Goal: Contribute content: Contribute content

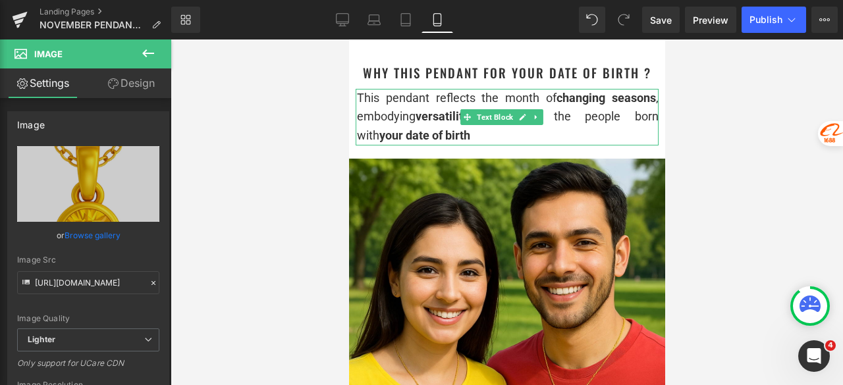
scroll to position [856, 0]
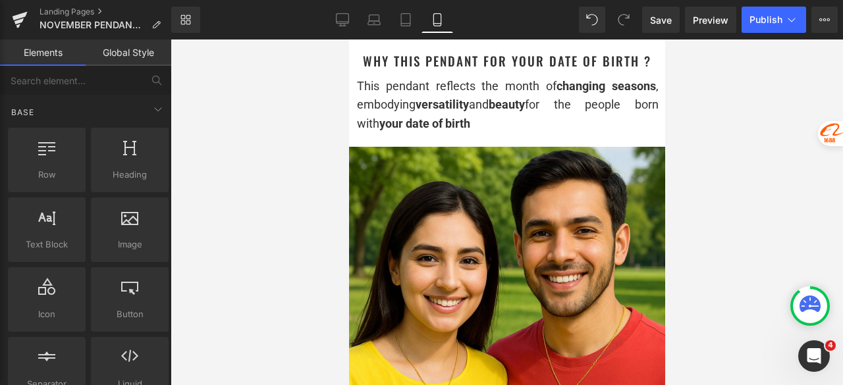
click at [724, 189] on div at bounding box center [507, 213] width 672 height 346
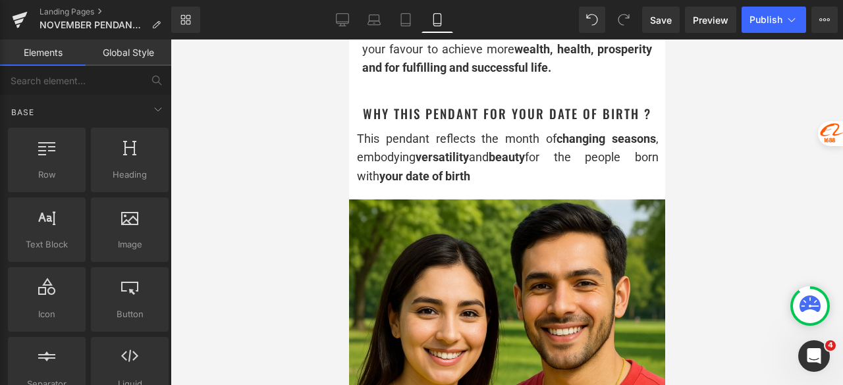
scroll to position [790, 0]
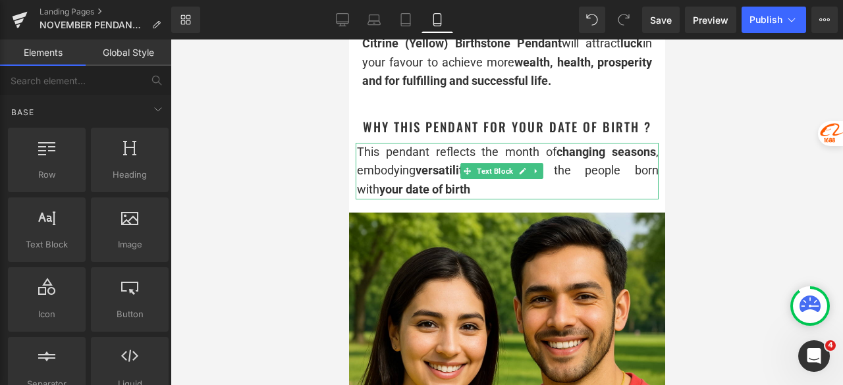
click at [483, 197] on div "This pendant reflects the month of changing seasons , embodying versatility and…" at bounding box center [507, 171] width 302 height 57
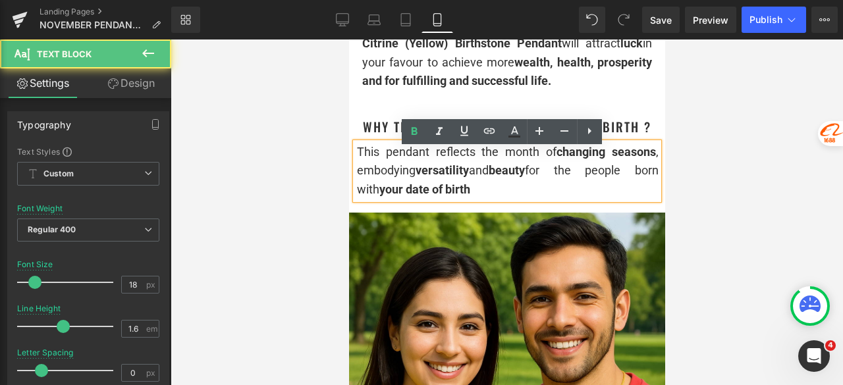
click at [483, 197] on div "This pendant reflects the month of changing seasons , embodying versatility and…" at bounding box center [507, 171] width 302 height 57
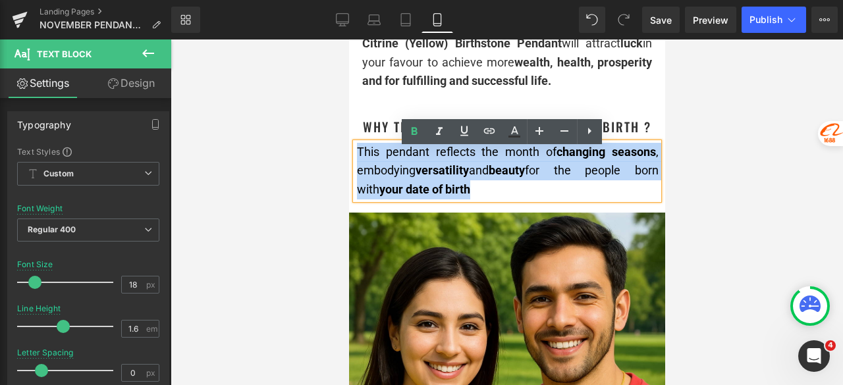
drag, startPoint x: 493, startPoint y: 198, endPoint x: 356, endPoint y: 164, distance: 141.9
click at [356, 164] on div "This pendant reflects the month of changing seasons , embodying versatility and…" at bounding box center [507, 171] width 302 height 57
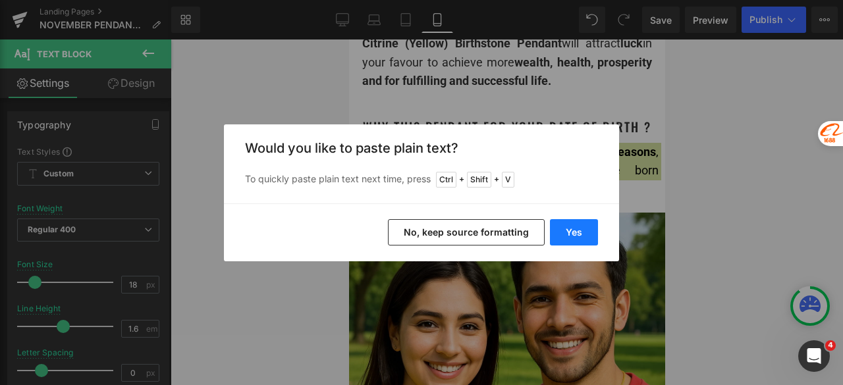
click at [567, 234] on button "Yes" at bounding box center [574, 232] width 48 height 26
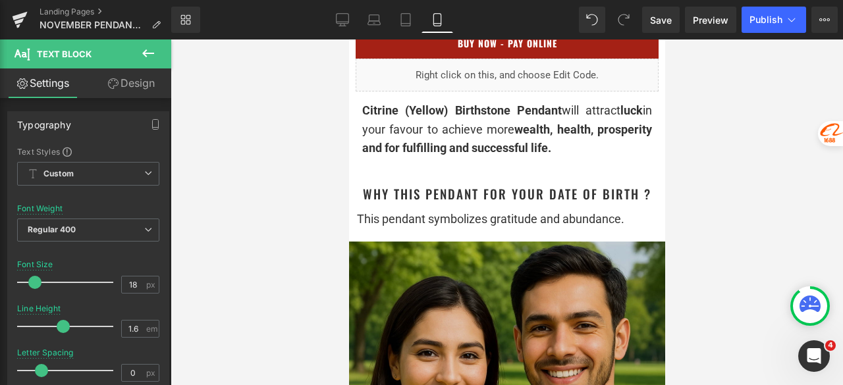
scroll to position [725, 0]
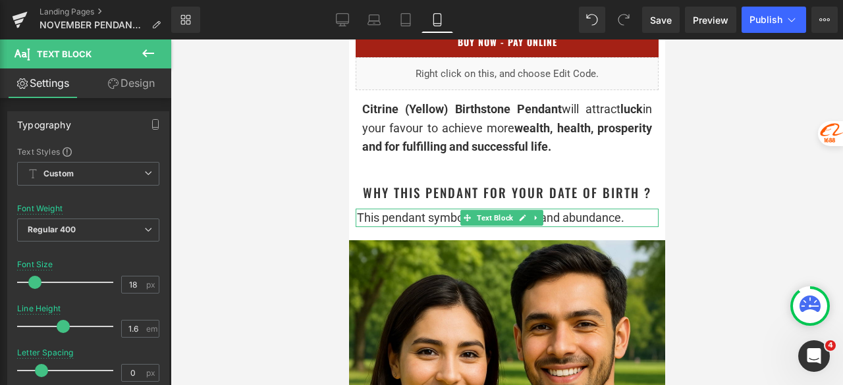
click at [620, 227] on div "This pendant symbolizes gratitude and abundance." at bounding box center [507, 218] width 302 height 19
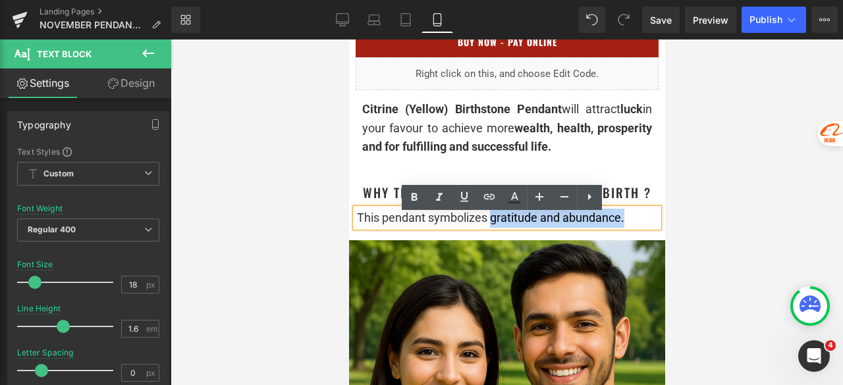
drag, startPoint x: 633, startPoint y: 230, endPoint x: 491, endPoint y: 231, distance: 142.3
click at [491, 228] on div "This pendant symbolizes gratitude and abundance." at bounding box center [507, 218] width 302 height 19
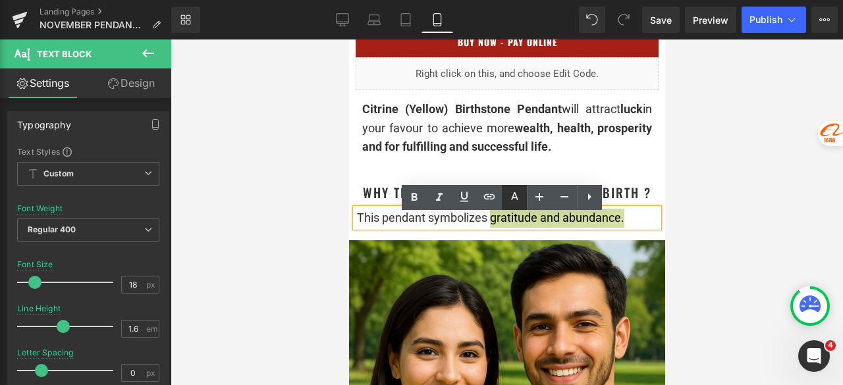
click at [511, 201] on icon at bounding box center [515, 198] width 16 height 16
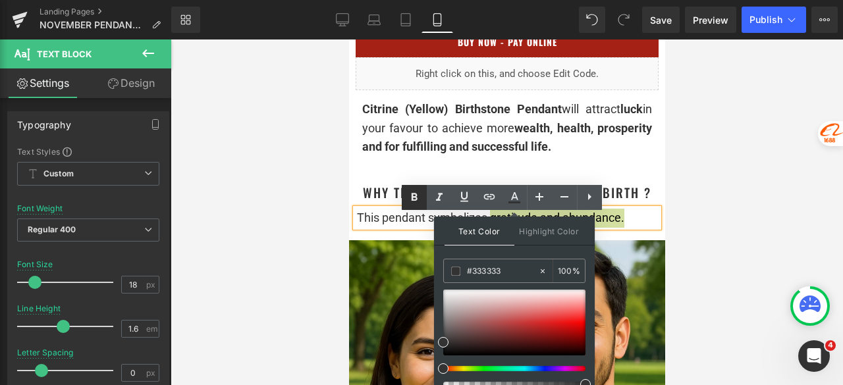
click at [418, 199] on icon at bounding box center [414, 198] width 16 height 16
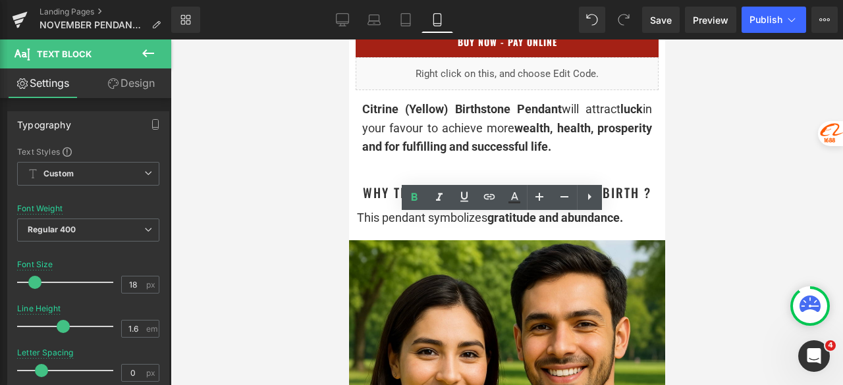
click at [738, 200] on div at bounding box center [507, 213] width 672 height 346
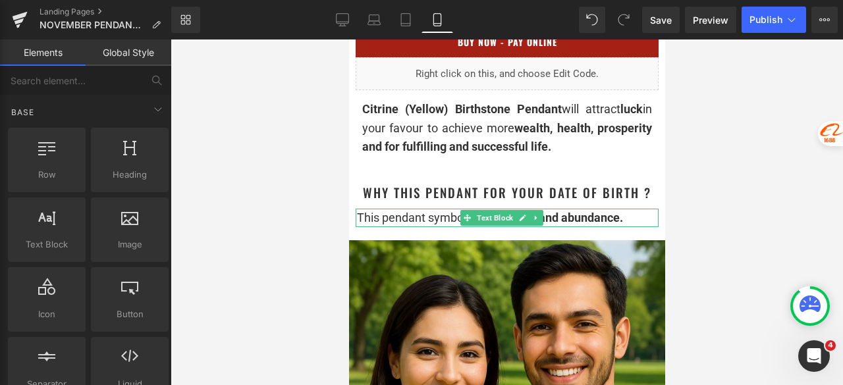
click at [560, 223] on strong "gratitude and abundance." at bounding box center [555, 218] width 136 height 14
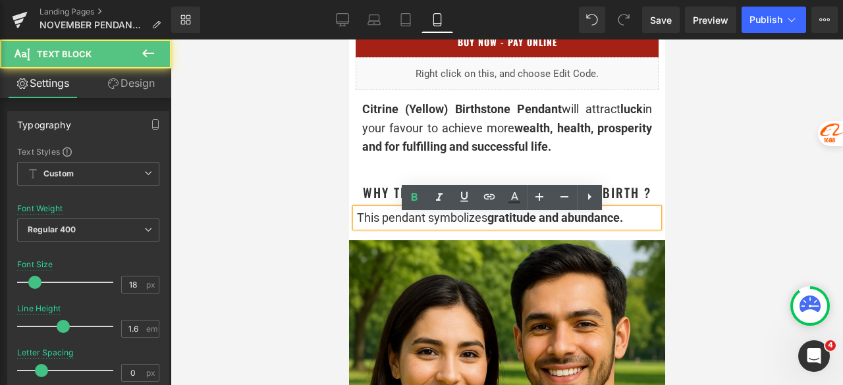
click at [714, 211] on div at bounding box center [507, 213] width 672 height 346
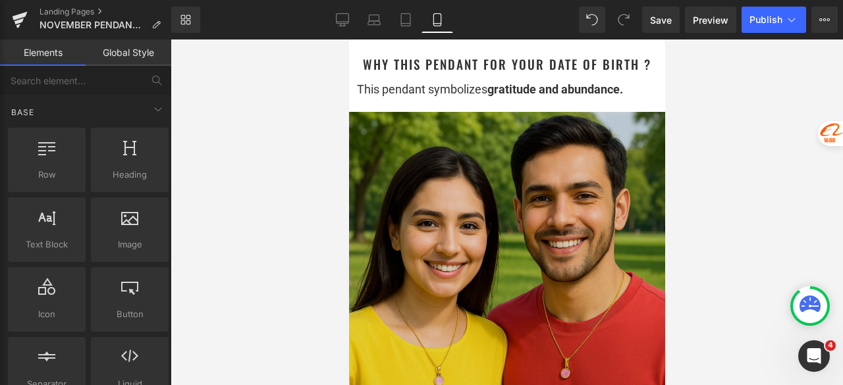
scroll to position [856, 0]
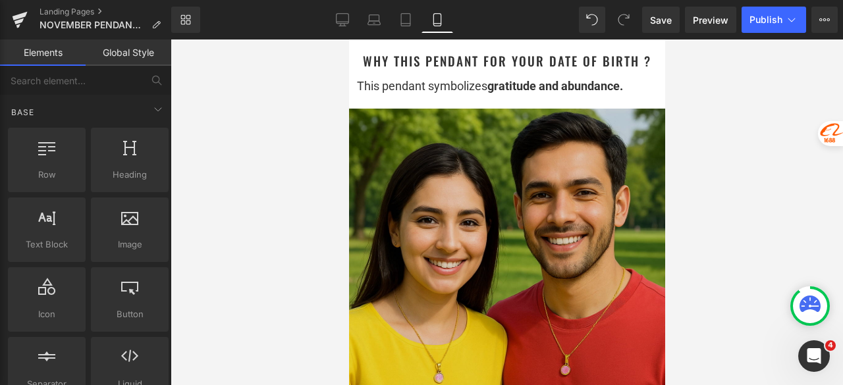
click at [474, 196] on img at bounding box center [506, 267] width 316 height 316
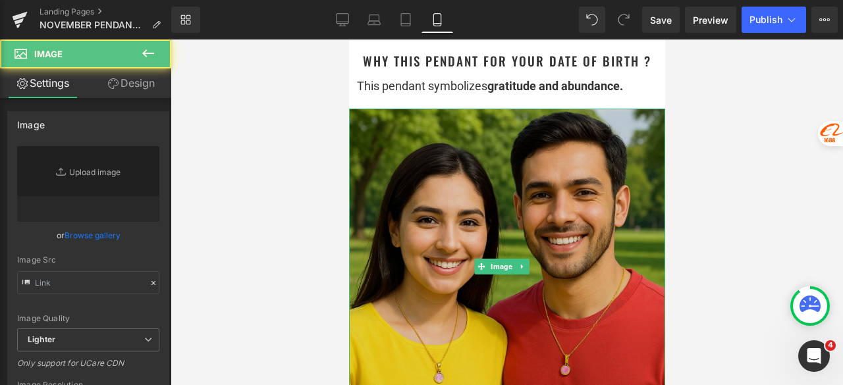
type input "[URL][DOMAIN_NAME]"
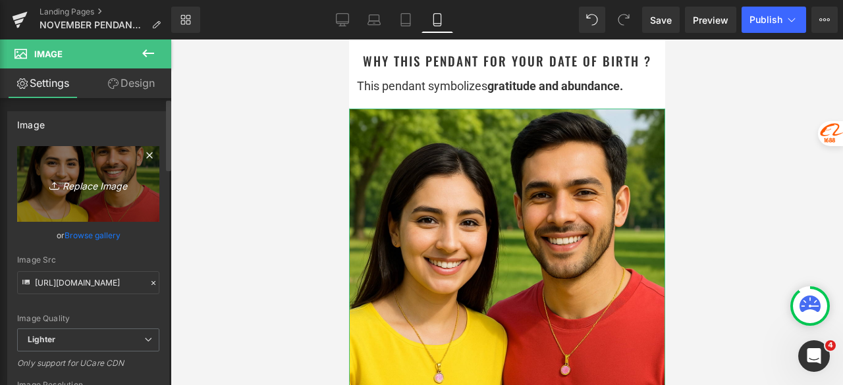
click at [102, 190] on icon "Replace Image" at bounding box center [88, 184] width 105 height 16
type input "C:\fakepath\ChatGPT Image [DATE], 12_10_48 PM.png"
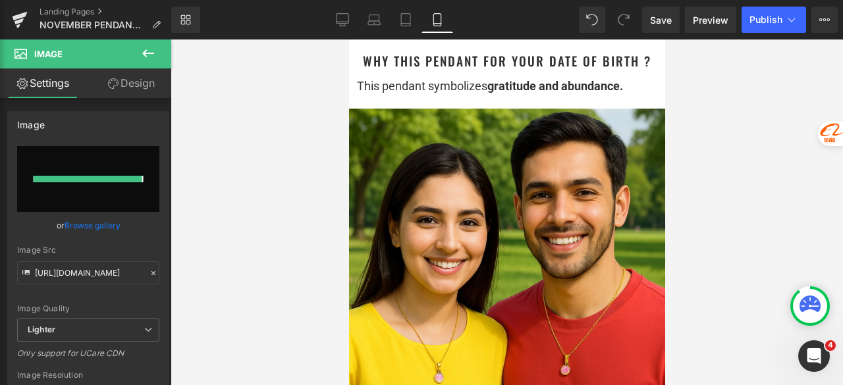
type input "[URL][DOMAIN_NAME][DATE]"
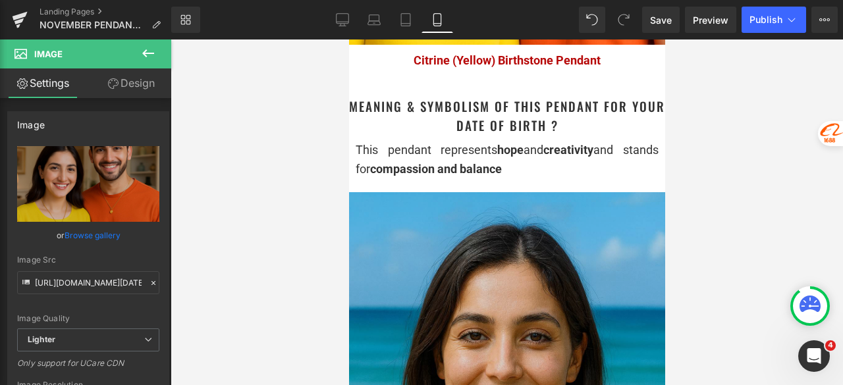
scroll to position [1251, 0]
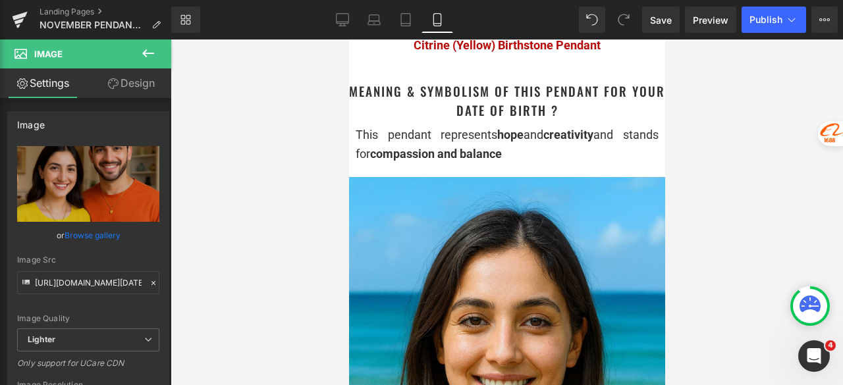
click at [451, 138] on div "This pendant represents hope and creativity and stands for compassion and balan…" at bounding box center [506, 145] width 303 height 38
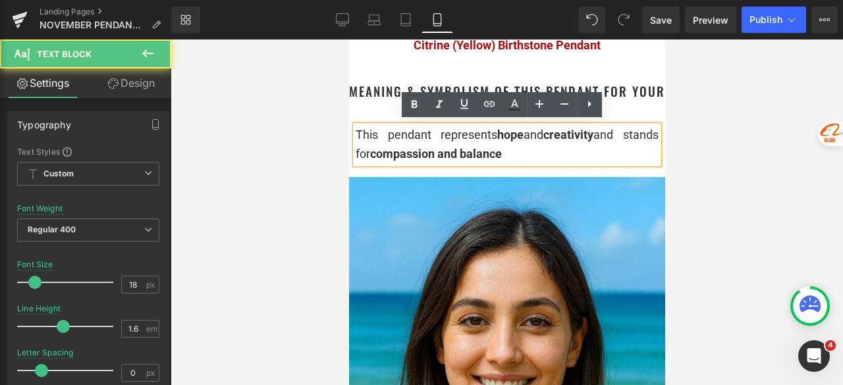
click at [564, 157] on div "This pendant represents hope and creativity and stands for compassion and balan…" at bounding box center [506, 145] width 303 height 38
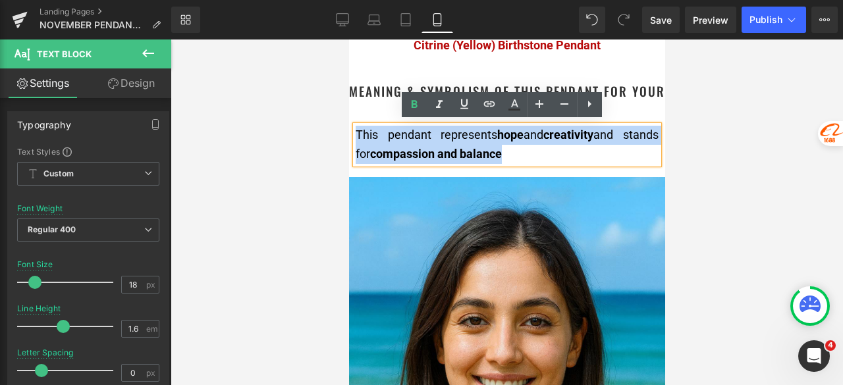
drag, startPoint x: 400, startPoint y: 152, endPoint x: 358, endPoint y: 136, distance: 45.0
click at [358, 136] on div "This pendant represents hope and creativity and stands for compassion and balan…" at bounding box center [506, 145] width 303 height 38
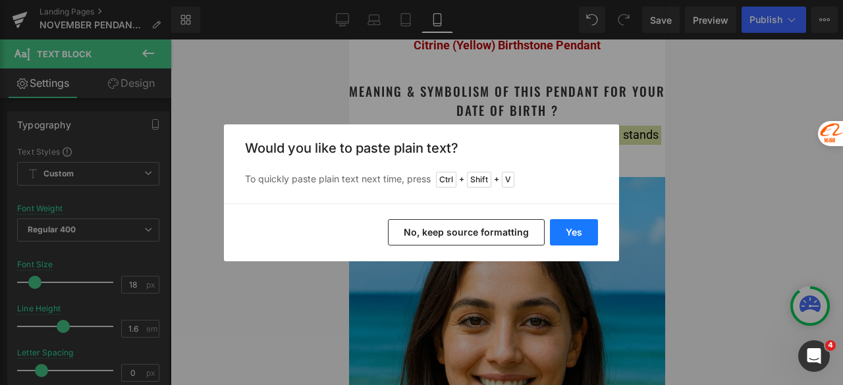
click at [562, 231] on button "Yes" at bounding box center [574, 232] width 48 height 26
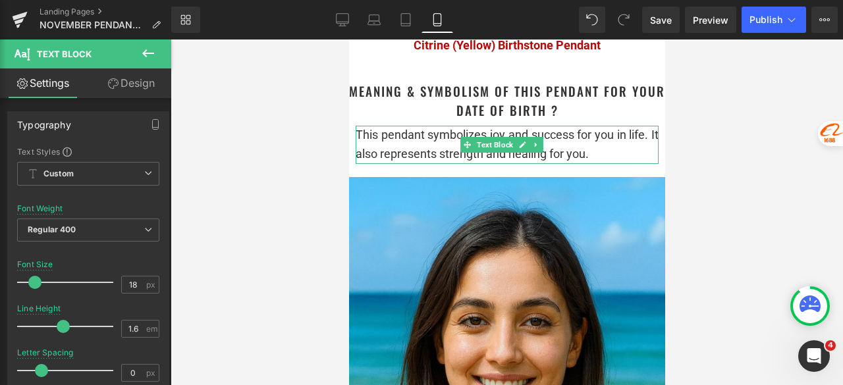
click at [602, 150] on div "This pendant symbolizes joy and success for you in life. It also represents str…" at bounding box center [506, 145] width 303 height 38
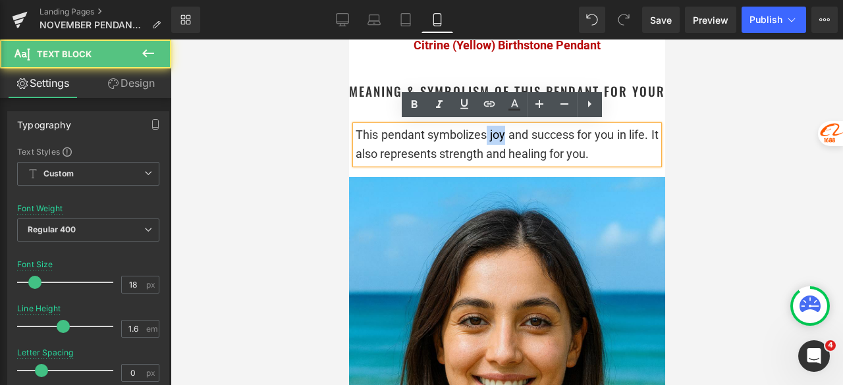
drag, startPoint x: 489, startPoint y: 131, endPoint x: 505, endPoint y: 130, distance: 15.8
click at [505, 130] on div "This pendant symbolizes joy and success for you in life. It also represents str…" at bounding box center [506, 145] width 303 height 38
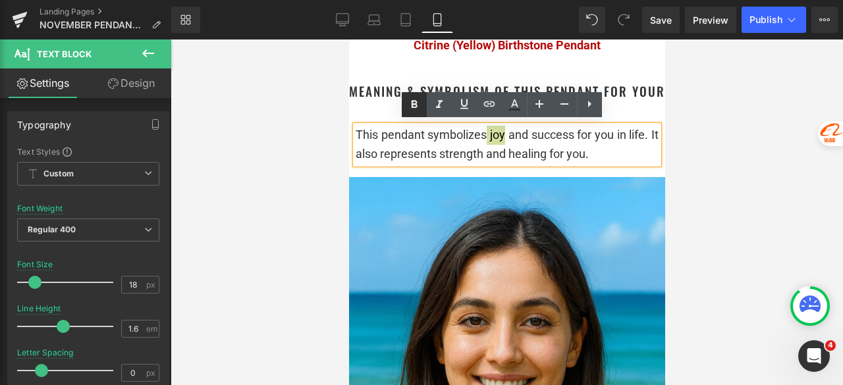
click at [416, 101] on icon at bounding box center [414, 105] width 16 height 16
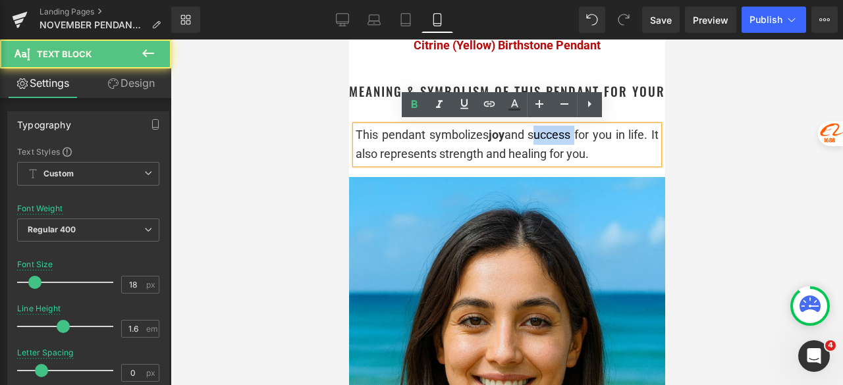
drag, startPoint x: 532, startPoint y: 132, endPoint x: 570, endPoint y: 132, distance: 38.2
click at [570, 132] on div "This pendant symbolizes joy and success for you in life. It also represents str…" at bounding box center [506, 145] width 303 height 38
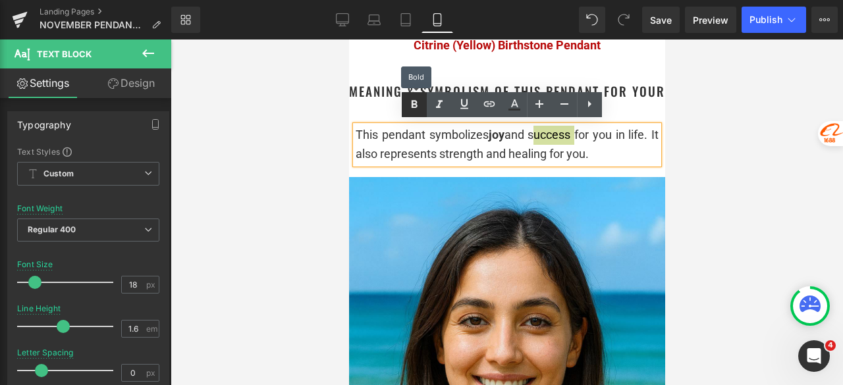
click at [414, 97] on icon at bounding box center [414, 105] width 16 height 16
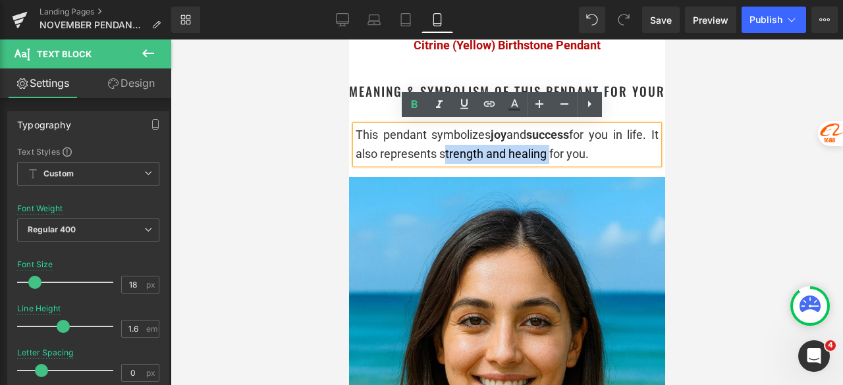
drag, startPoint x: 472, startPoint y: 150, endPoint x: 569, endPoint y: 156, distance: 97.7
click at [576, 155] on div "This pendant symbolizes joy and success for you in life. It also represents str…" at bounding box center [506, 145] width 303 height 38
click at [414, 105] on icon at bounding box center [414, 105] width 16 height 16
click at [744, 132] on div at bounding box center [507, 213] width 672 height 346
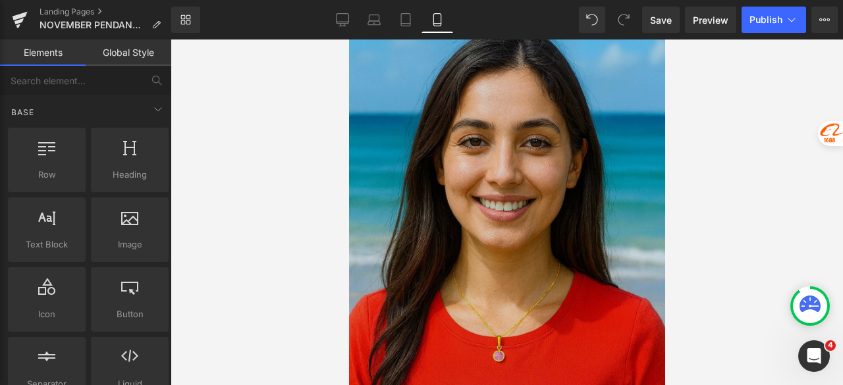
scroll to position [1449, 0]
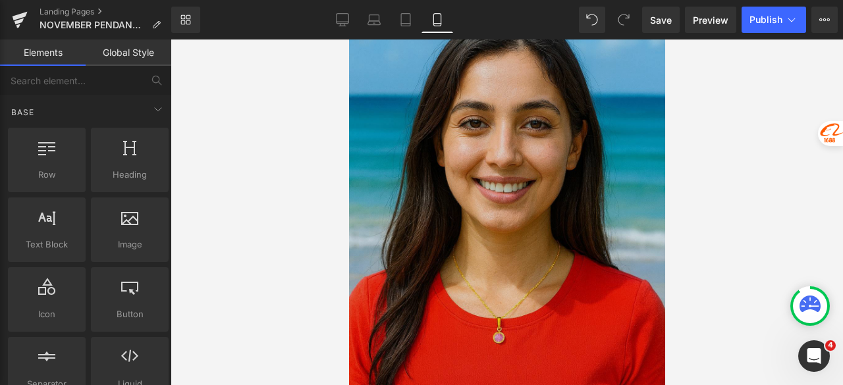
click at [491, 136] on img at bounding box center [506, 217] width 316 height 474
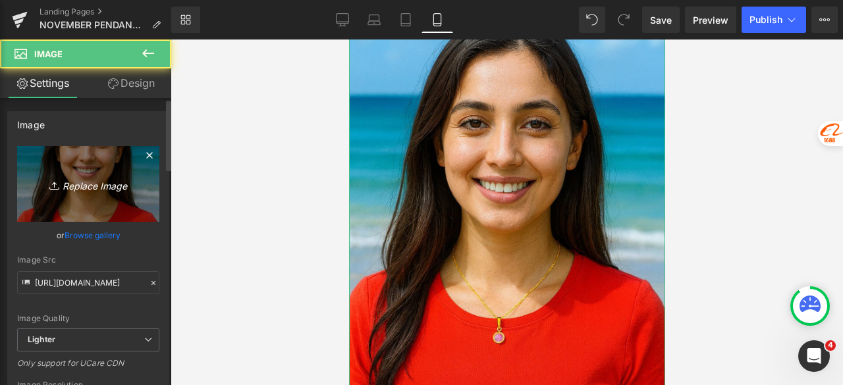
click at [88, 188] on icon "Replace Image" at bounding box center [88, 184] width 105 height 16
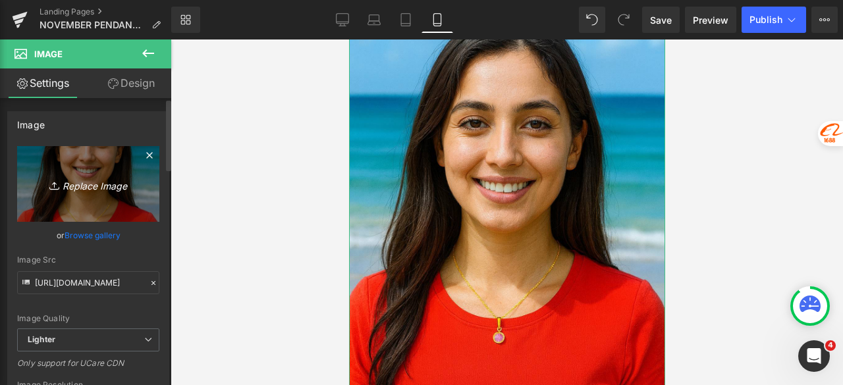
type input "C:\fakepath\November_girl_beach.png"
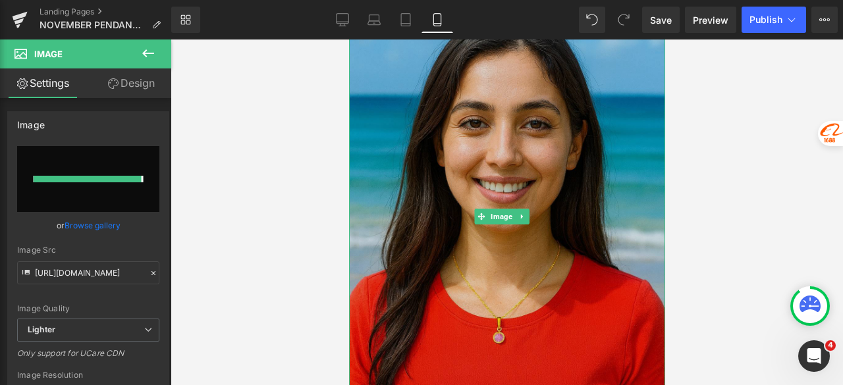
type input "[URL][DOMAIN_NAME]"
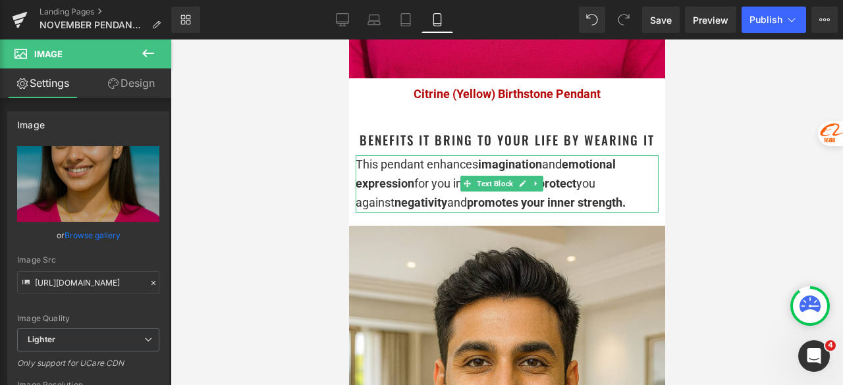
scroll to position [1844, 0]
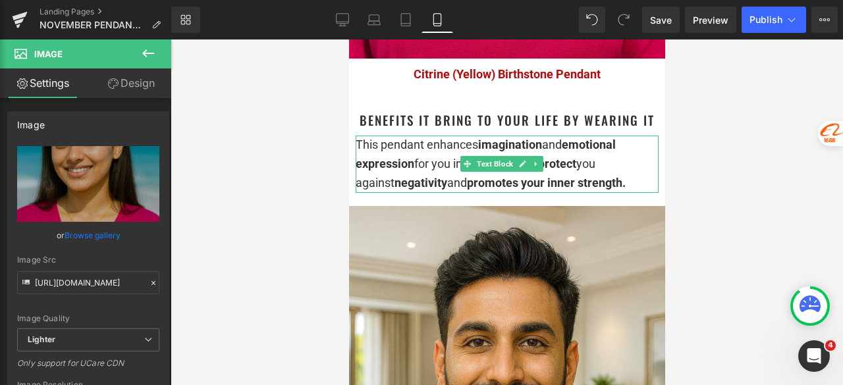
drag, startPoint x: 598, startPoint y: 151, endPoint x: 629, endPoint y: 154, distance: 31.1
click at [599, 151] on div "This pendant enhances imagination and emotional expression for you in life. It …" at bounding box center [506, 164] width 303 height 57
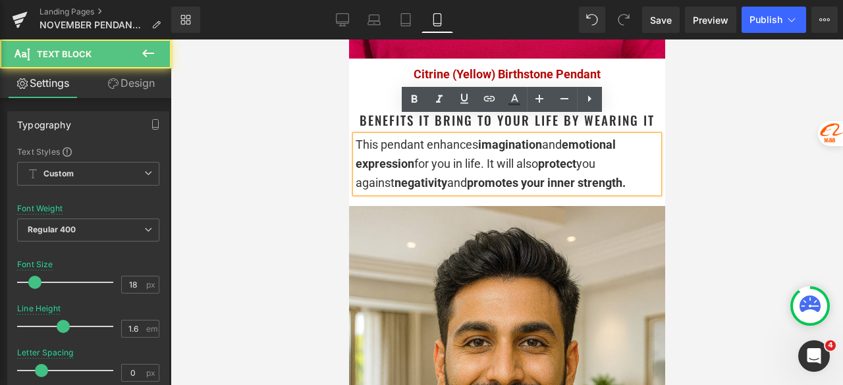
click at [634, 160] on div "This pendant enhances imagination and emotional expression for you in life. It …" at bounding box center [506, 164] width 303 height 57
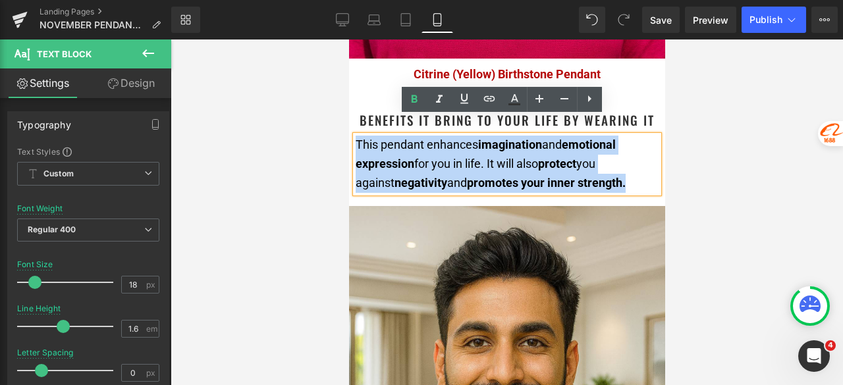
drag, startPoint x: 640, startPoint y: 164, endPoint x: 358, endPoint y: 131, distance: 284.5
click at [358, 136] on div "This pendant enhances imagination and emotional expression for you in life. It …" at bounding box center [506, 164] width 303 height 57
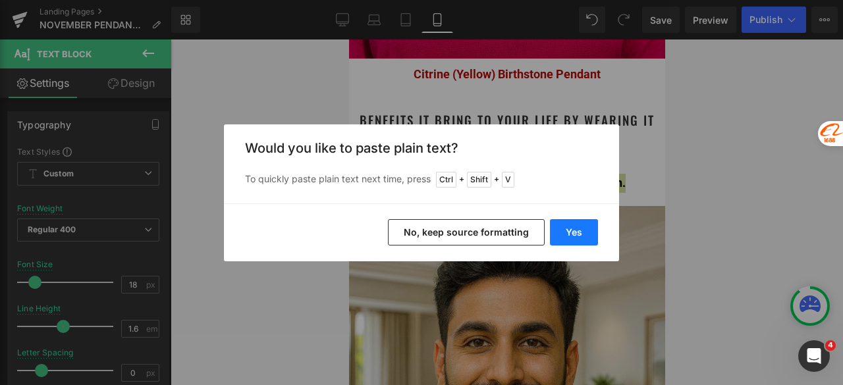
click at [576, 233] on button "Yes" at bounding box center [574, 232] width 48 height 26
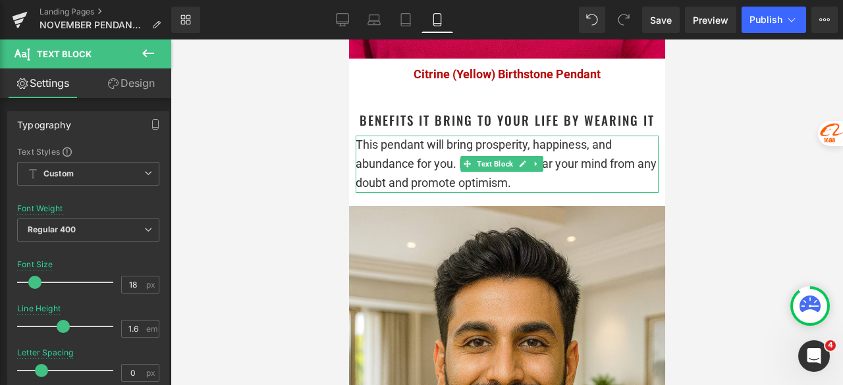
click at [566, 160] on div "This pendant will bring prosperity, happiness, and abundance for you. It will h…" at bounding box center [506, 164] width 303 height 57
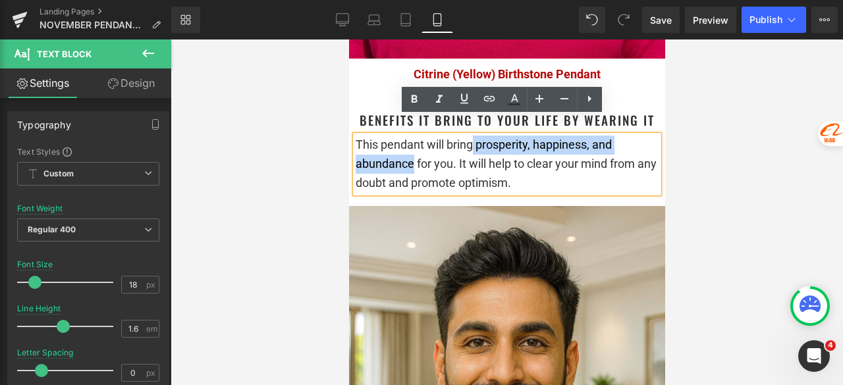
drag, startPoint x: 474, startPoint y: 126, endPoint x: 414, endPoint y: 148, distance: 63.8
click at [414, 148] on div "This pendant will bring prosperity, happiness, and abundance for you. It will h…" at bounding box center [506, 164] width 303 height 57
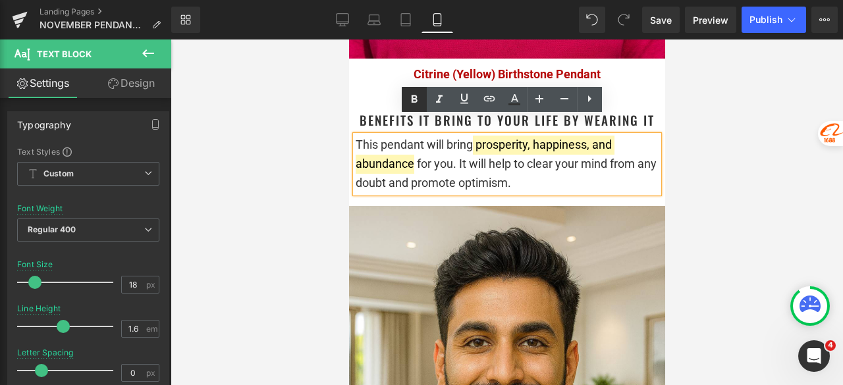
click at [410, 94] on icon at bounding box center [414, 100] width 16 height 16
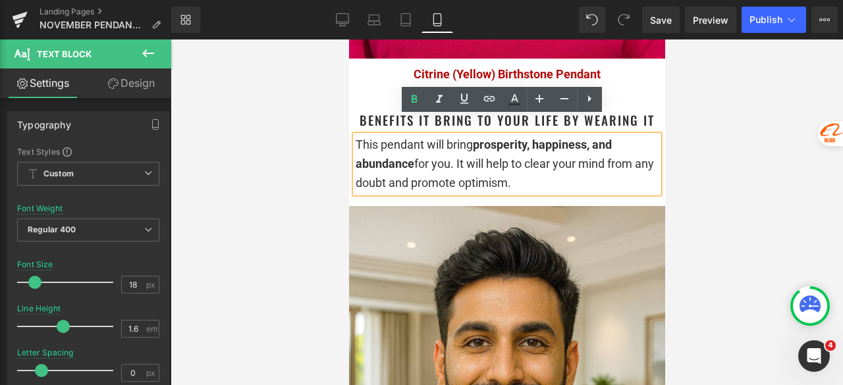
click at [566, 165] on div "This pendant will bring prosperity, happiness, and abundance for you. It will h…" at bounding box center [506, 164] width 303 height 57
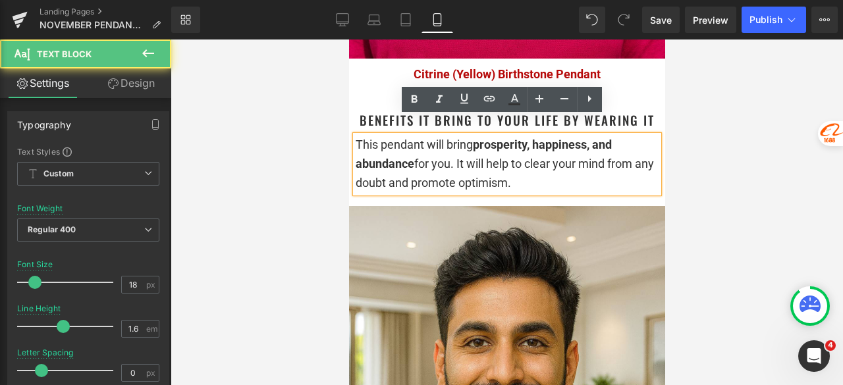
drag, startPoint x: 526, startPoint y: 170, endPoint x: 420, endPoint y: 172, distance: 105.4
click at [420, 172] on div "This pendant will bring prosperity, happiness, and abundance for you. It will h…" at bounding box center [506, 164] width 303 height 57
click at [584, 174] on div "This pendant will bring prosperity, happiness, and abundance for you. It will h…" at bounding box center [506, 164] width 303 height 57
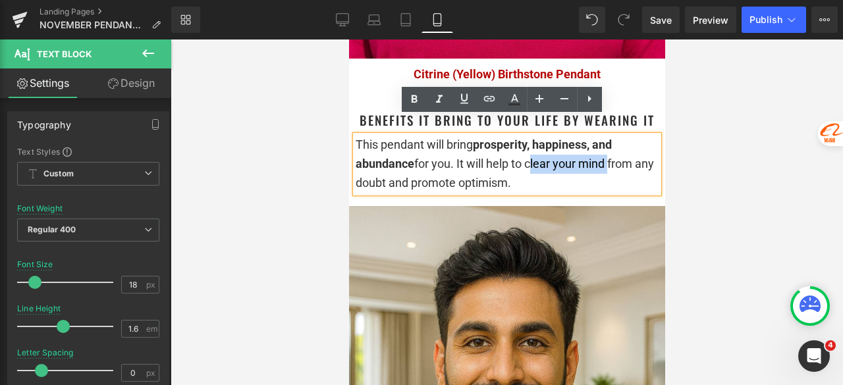
drag, startPoint x: 530, startPoint y: 148, endPoint x: 607, endPoint y: 148, distance: 77.7
click at [607, 148] on div "This pendant will bring prosperity, happiness, and abundance for you. It will h…" at bounding box center [506, 164] width 303 height 57
click at [417, 103] on icon at bounding box center [414, 100] width 16 height 16
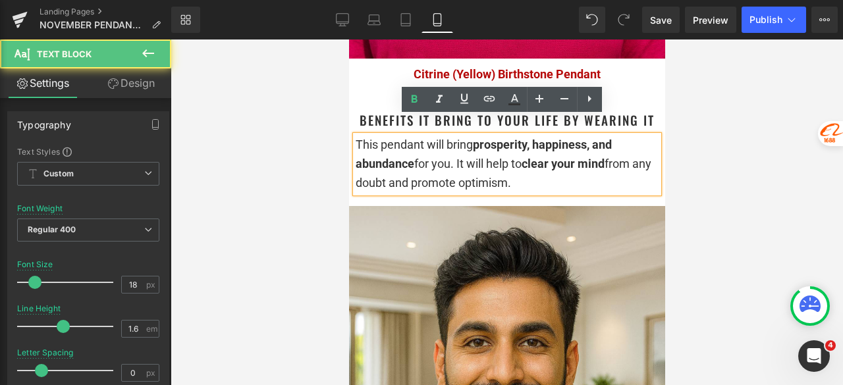
drag, startPoint x: 537, startPoint y: 169, endPoint x: 480, endPoint y: 164, distance: 58.1
click at [480, 164] on div "This pendant will bring prosperity, happiness, and abundance for you. It will h…" at bounding box center [506, 164] width 303 height 57
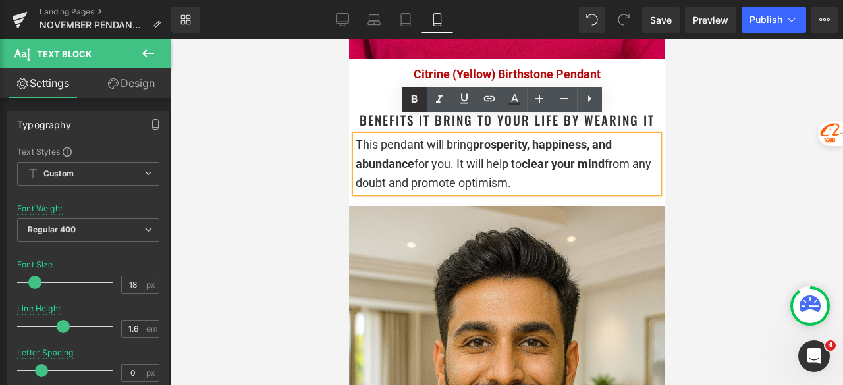
click at [420, 97] on icon at bounding box center [414, 100] width 16 height 16
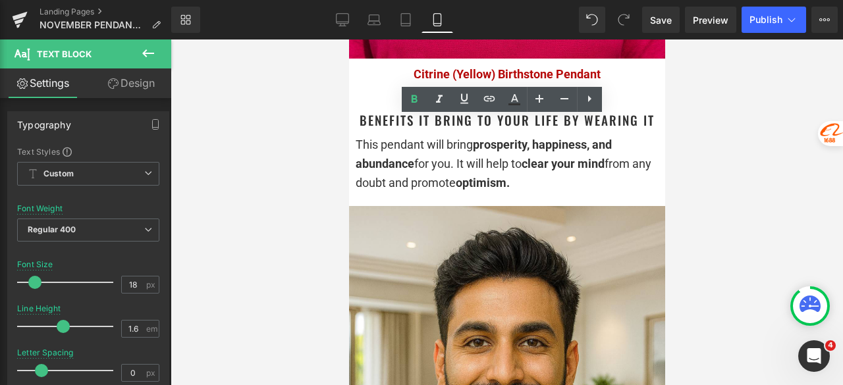
click at [749, 126] on div at bounding box center [507, 213] width 672 height 346
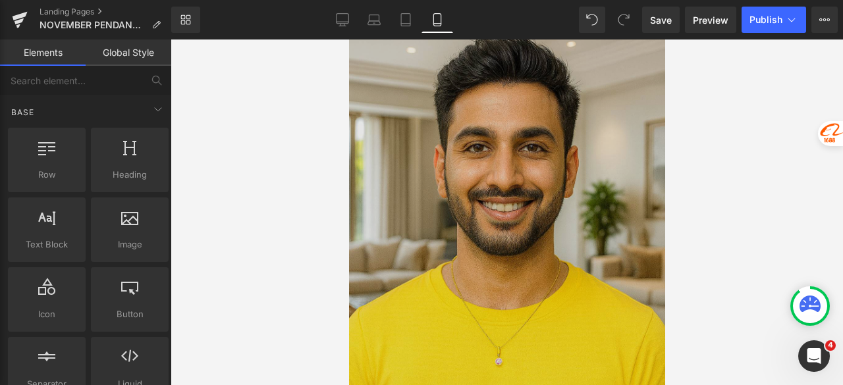
scroll to position [2042, 0]
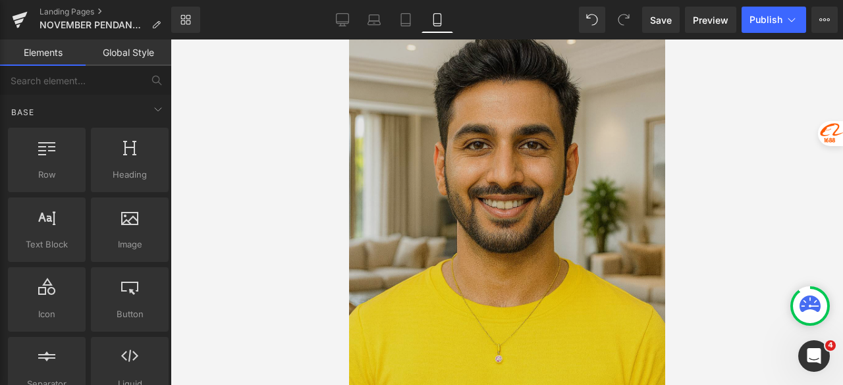
click at [535, 176] on img at bounding box center [506, 246] width 316 height 474
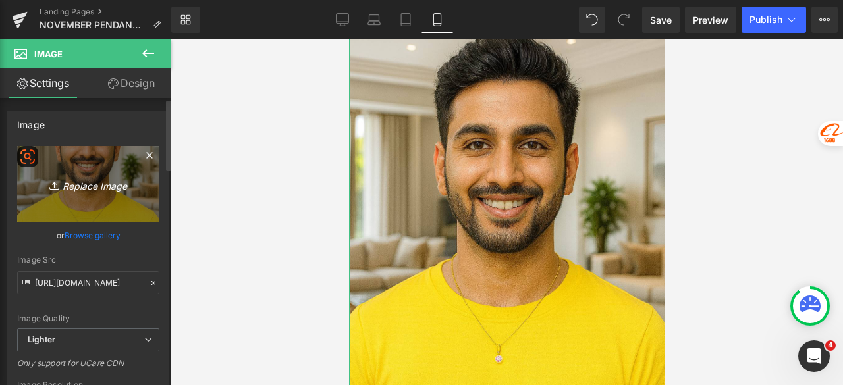
click at [105, 194] on link "Replace Image" at bounding box center [88, 184] width 142 height 76
type input "C:\fakepath\Nov_Boy_Home.png"
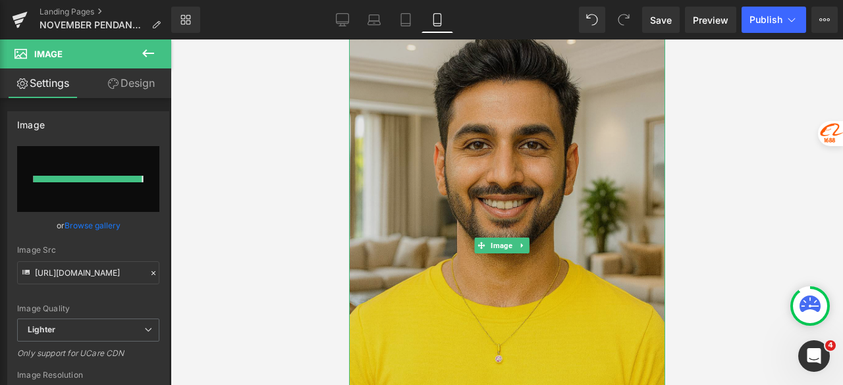
type input "[URL][DOMAIN_NAME]"
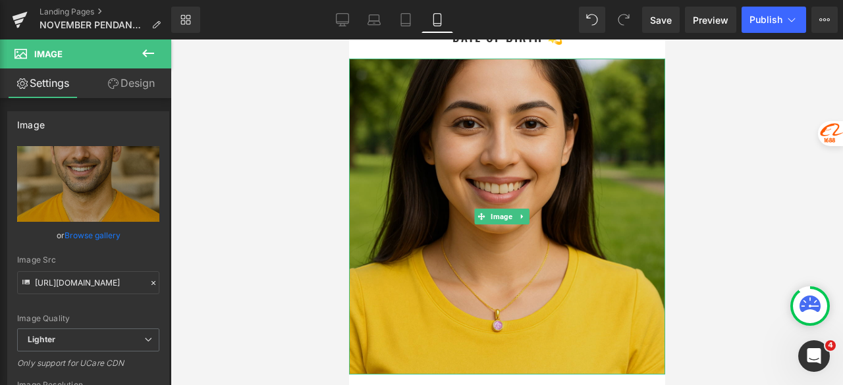
scroll to position [2569, 0]
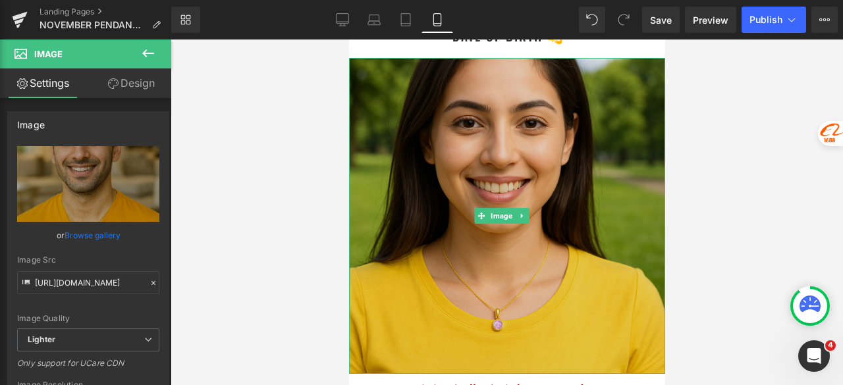
click at [499, 152] on img at bounding box center [506, 216] width 316 height 316
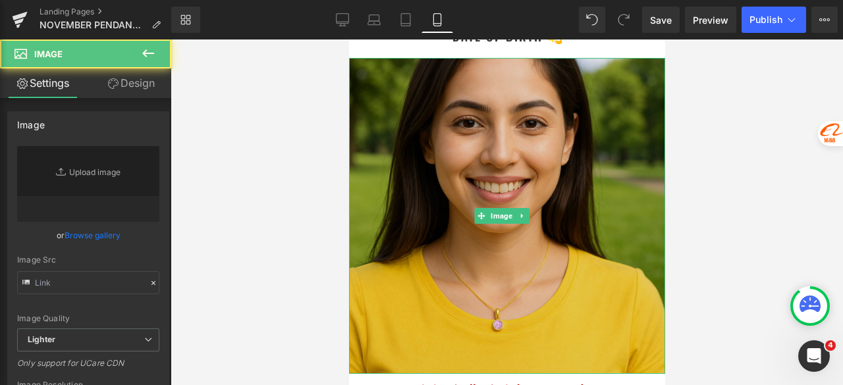
type input "[URL][DOMAIN_NAME]"
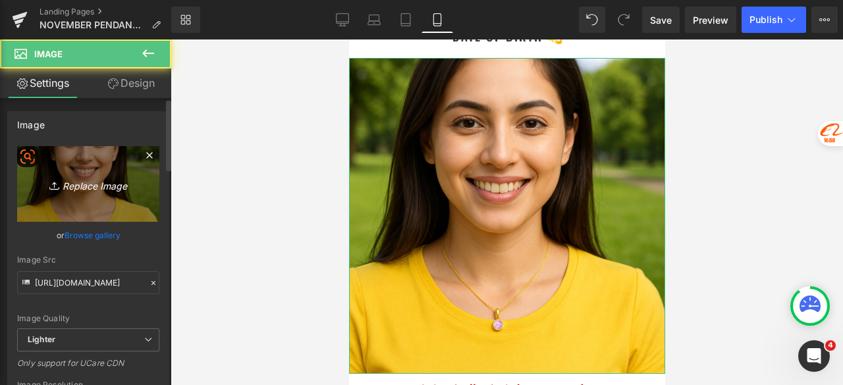
click at [109, 213] on link "Replace Image" at bounding box center [88, 184] width 142 height 76
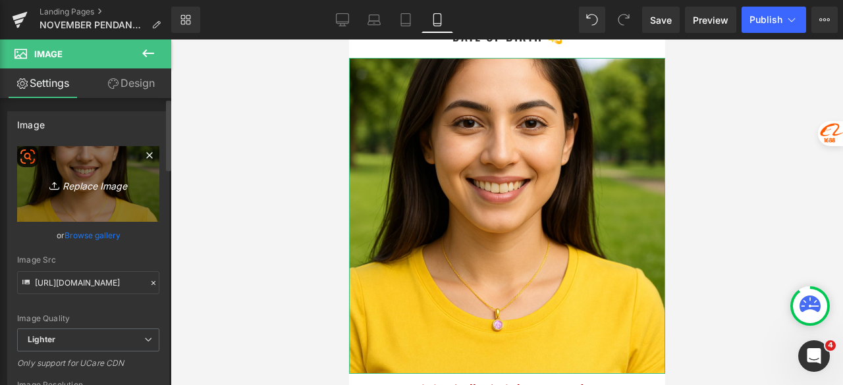
type input "C:\fakepath\November_girl_Park.png"
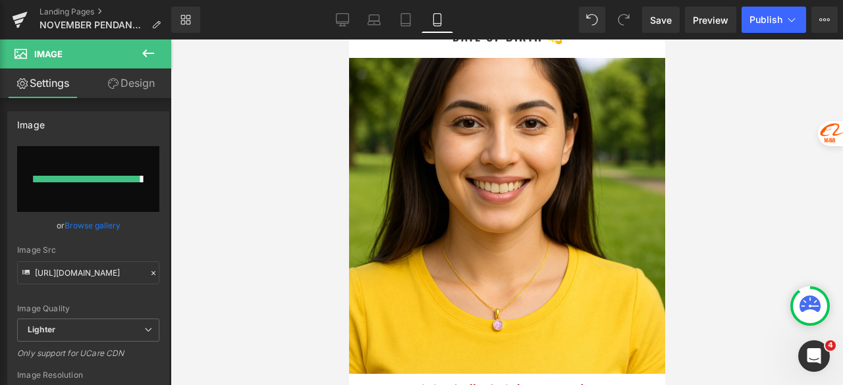
type input "[URL][DOMAIN_NAME]"
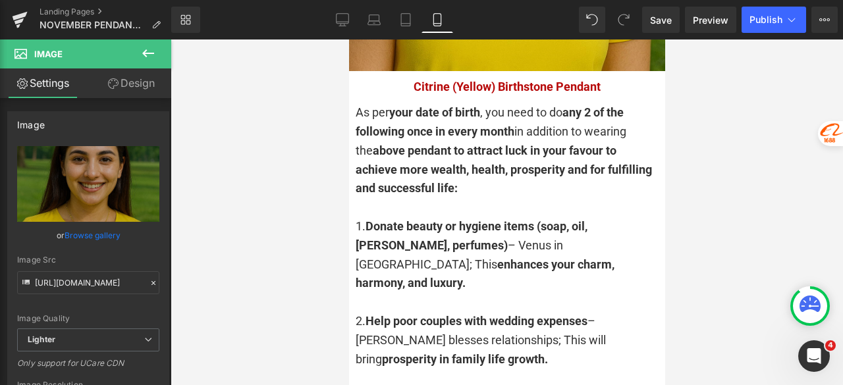
scroll to position [3096, 0]
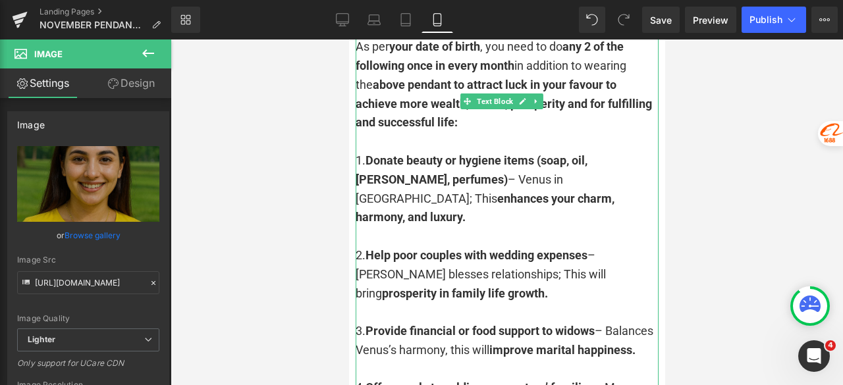
click at [439, 192] on strong "enhances your charm, harmony, and luxury." at bounding box center [484, 208] width 259 height 33
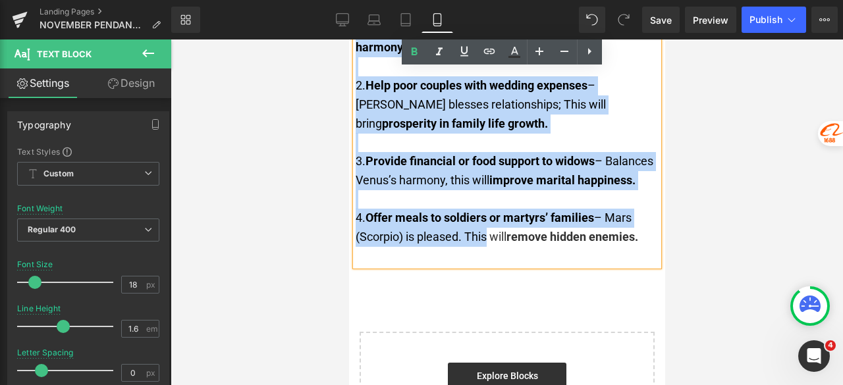
scroll to position [3293, 0]
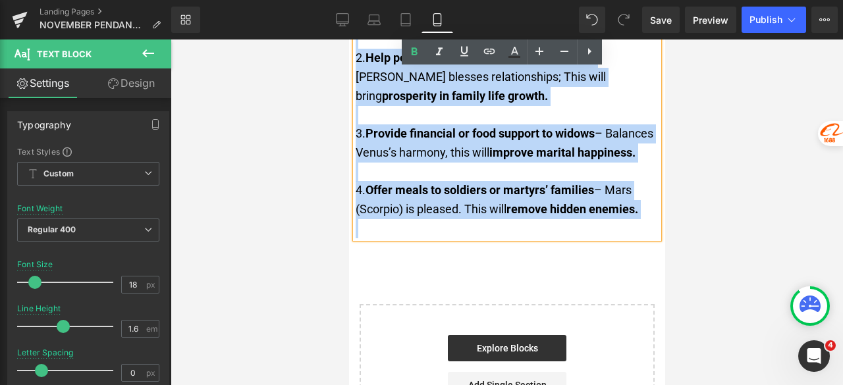
drag, startPoint x: 356, startPoint y: 112, endPoint x: 621, endPoint y: 173, distance: 272.4
click at [621, 173] on div "As per your date of birth , you need to do any 2 of the following once in every…" at bounding box center [506, 39] width 303 height 398
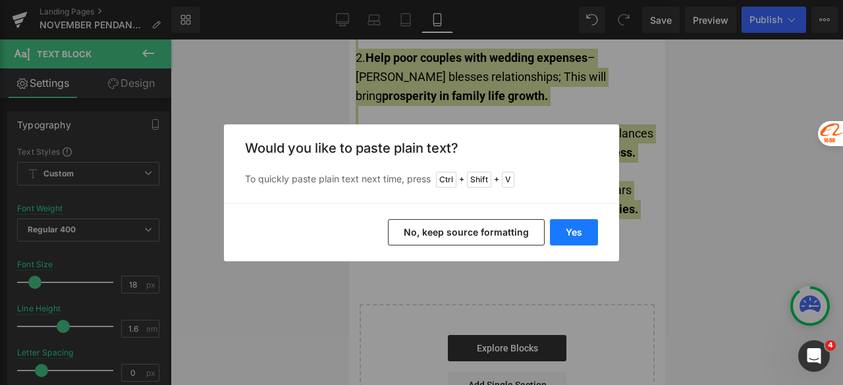
click at [582, 234] on button "Yes" at bounding box center [574, 232] width 48 height 26
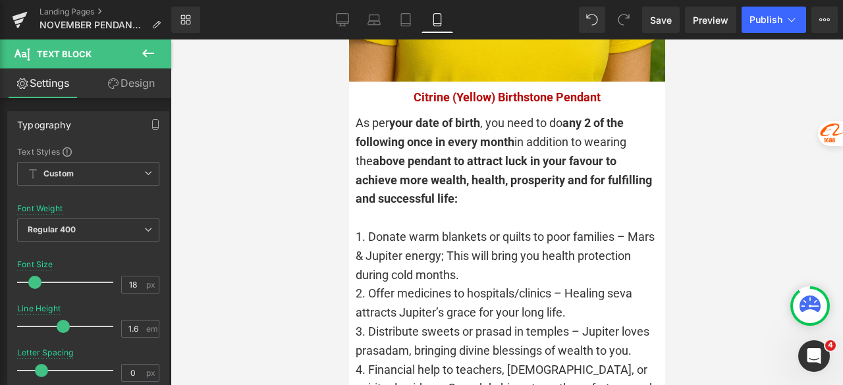
scroll to position [3046, 0]
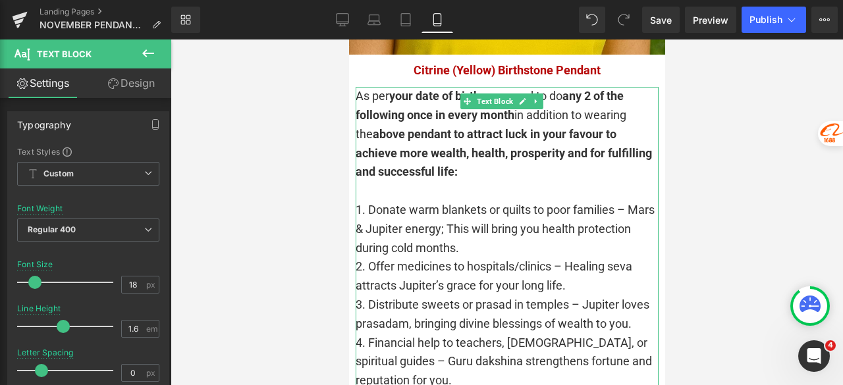
click at [547, 202] on div "1. Donate warm blankets or quilts to poor families – Mars & Jupiter energy; Thi…" at bounding box center [506, 229] width 303 height 57
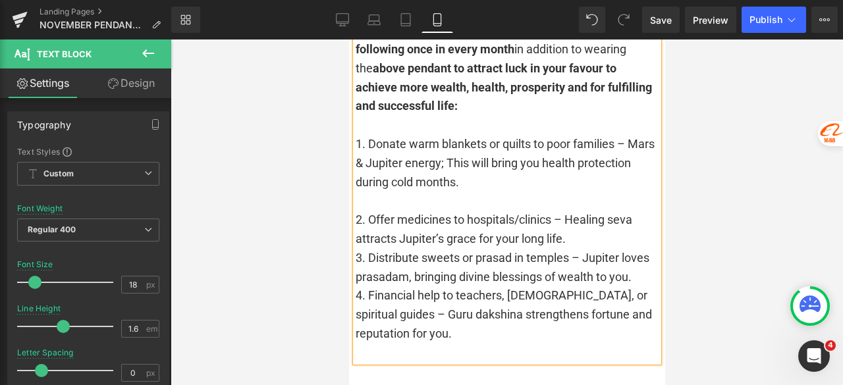
scroll to position [3178, 0]
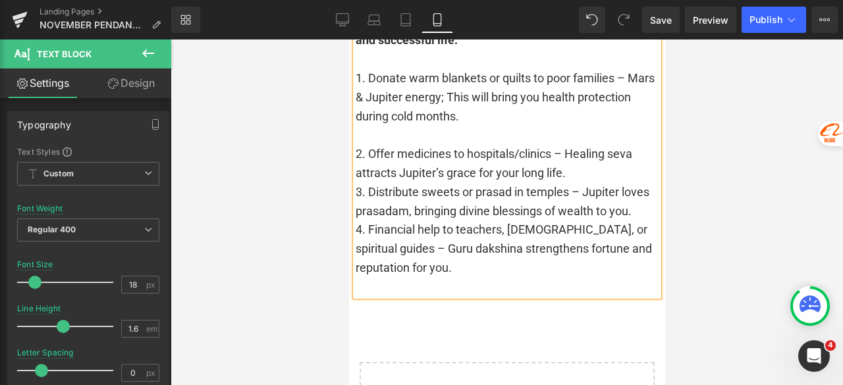
click at [581, 145] on div "2. Offer medicines to hospitals/clinics – Healing seva attracts Jupiter’s grace…" at bounding box center [506, 164] width 303 height 38
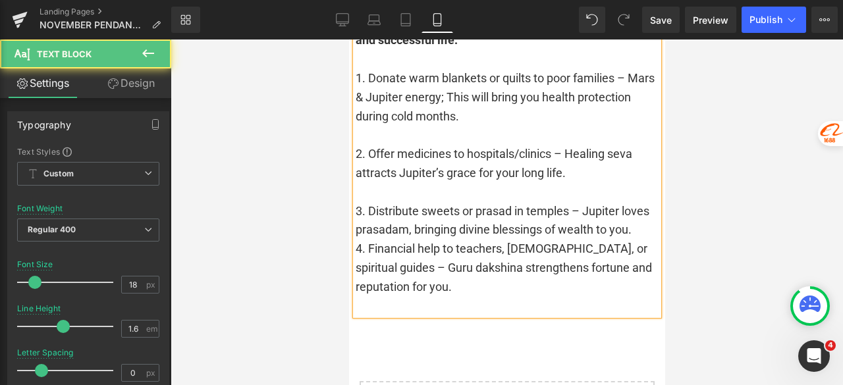
click at [460, 202] on div "3. Distribute sweets or prasad in temples – Jupiter loves prasadam, bringing di…" at bounding box center [506, 221] width 303 height 38
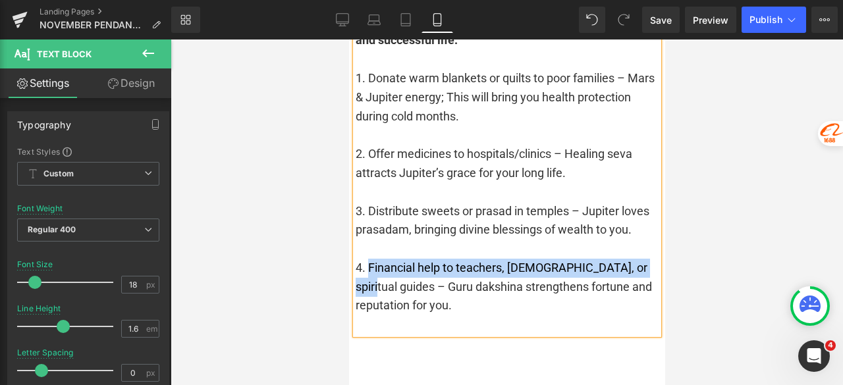
drag, startPoint x: 642, startPoint y: 238, endPoint x: 370, endPoint y: 234, distance: 272.1
click at [370, 259] on div "4. Financial help to teachers, [DEMOGRAPHIC_DATA], or spiritual guides – Guru d…" at bounding box center [506, 287] width 303 height 57
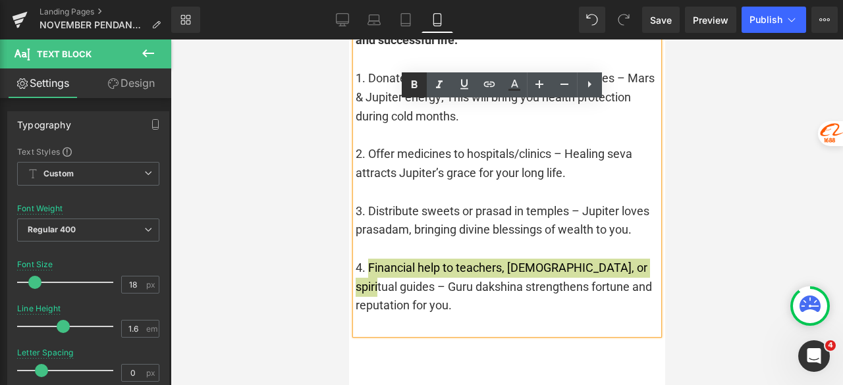
click at [414, 85] on icon at bounding box center [414, 85] width 16 height 16
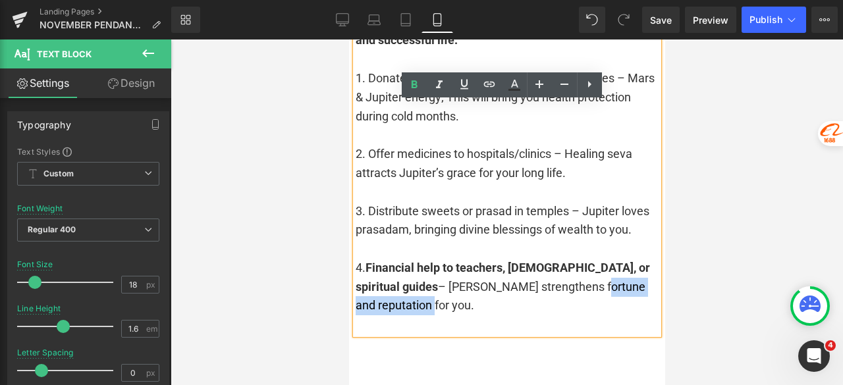
drag, startPoint x: 552, startPoint y: 253, endPoint x: 408, endPoint y: 279, distance: 145.9
click at [408, 279] on div "4. Financial help to teachers, [DEMOGRAPHIC_DATA], or spiritual guides – Guru d…" at bounding box center [506, 287] width 303 height 57
click at [411, 88] on icon at bounding box center [414, 85] width 16 height 16
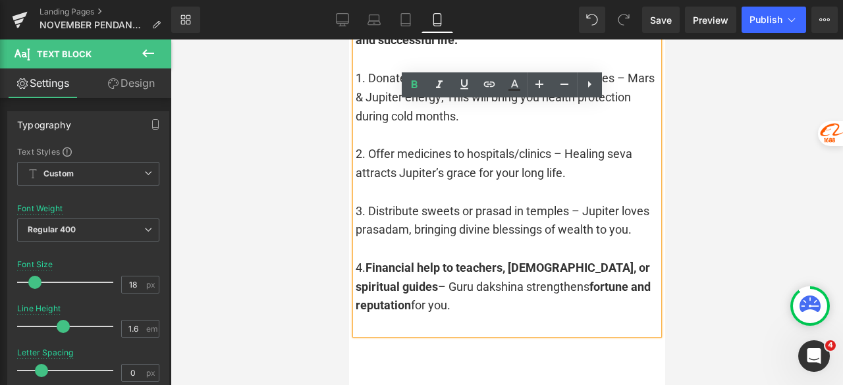
scroll to position [3112, 0]
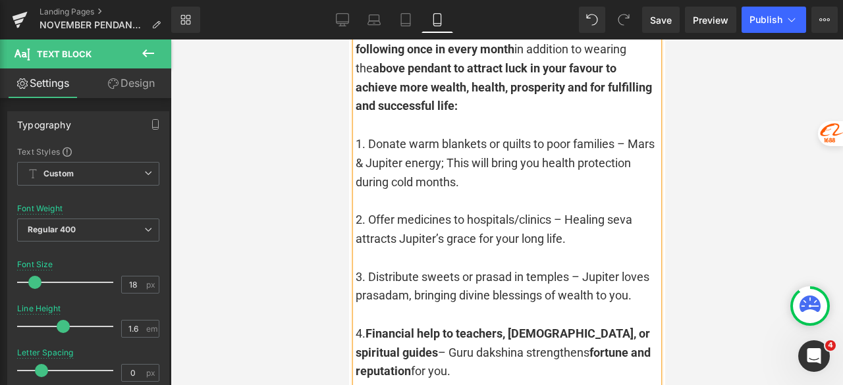
click at [563, 268] on div "3. Distribute sweets or prasad in temples – Jupiter loves prasadam, bringing di…" at bounding box center [506, 287] width 303 height 38
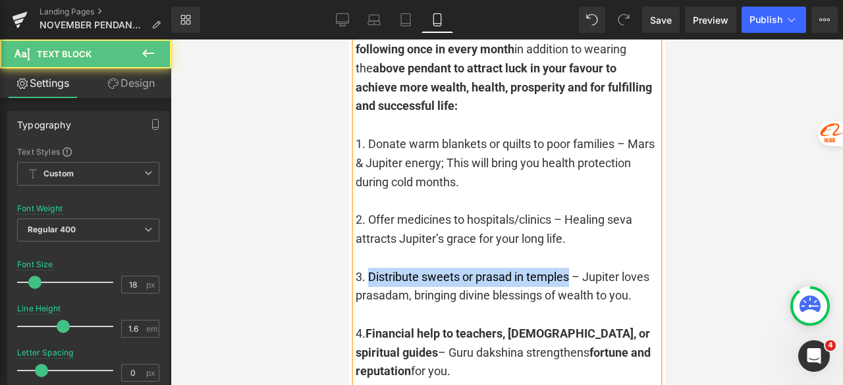
drag, startPoint x: 570, startPoint y: 231, endPoint x: 369, endPoint y: 229, distance: 201.6
click at [369, 268] on div "3. Distribute sweets or prasad in temples – Jupiter loves prasadam, bringing di…" at bounding box center [506, 287] width 303 height 38
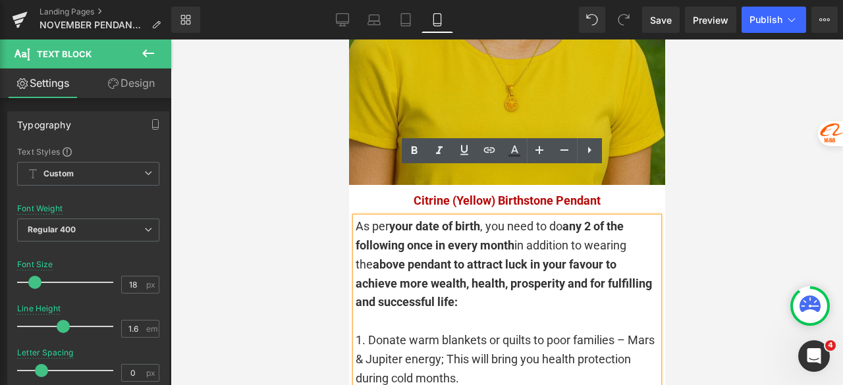
scroll to position [2915, 0]
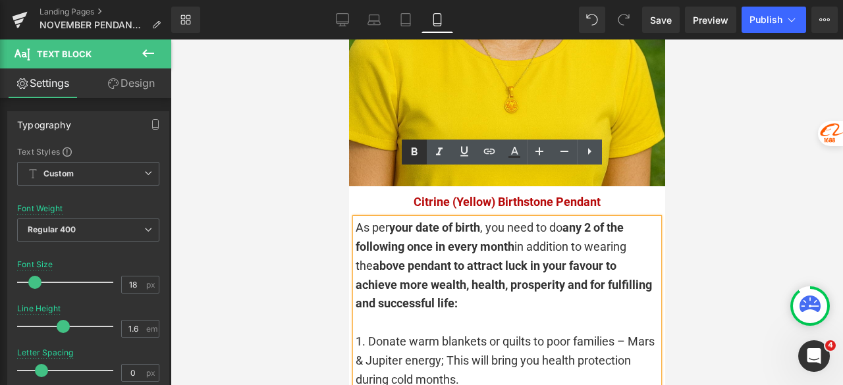
click at [408, 151] on icon at bounding box center [414, 152] width 16 height 16
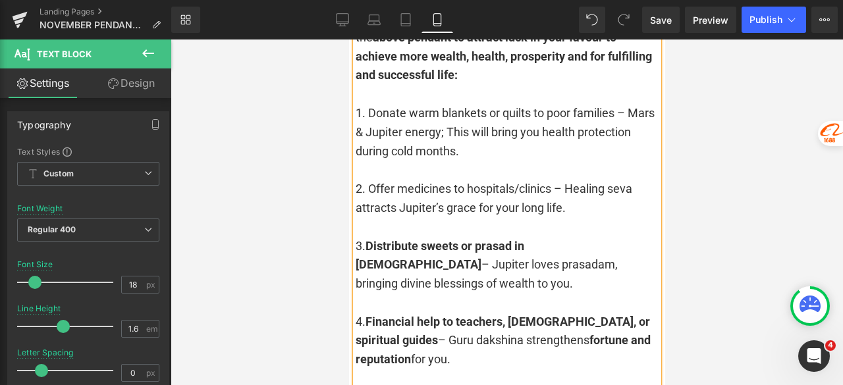
scroll to position [3178, 0]
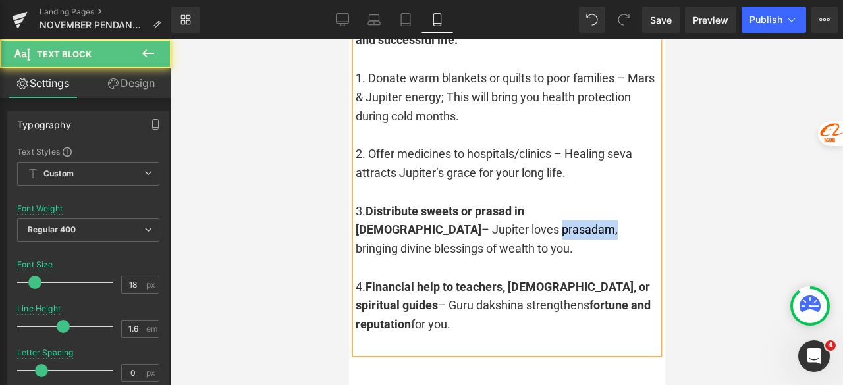
drag, startPoint x: 383, startPoint y: 184, endPoint x: 437, endPoint y: 182, distance: 54.0
click at [437, 202] on div "3. Distribute sweets or prasad in temples – Jupiter loves prasadam, bringing di…" at bounding box center [506, 230] width 303 height 57
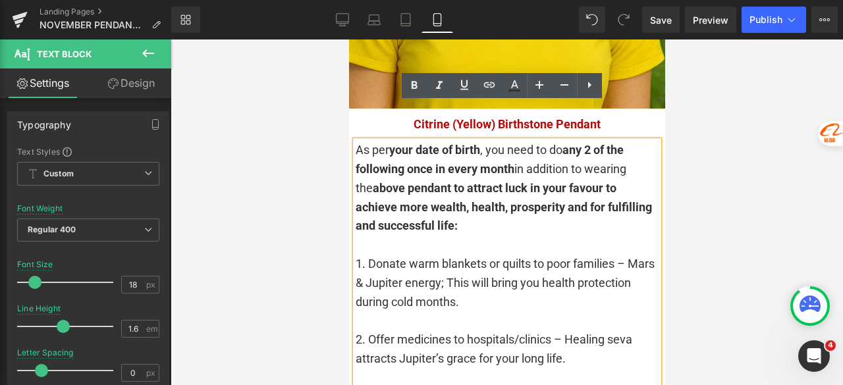
scroll to position [2980, 0]
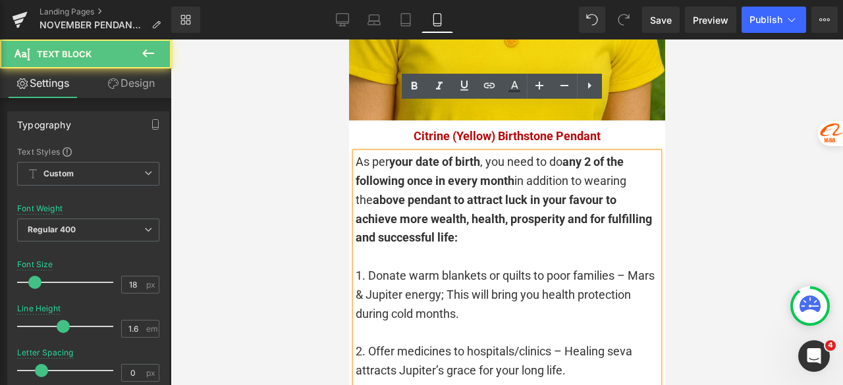
click at [411, 153] on div "As per your date of birth , you need to do any 2 of the following once in every…" at bounding box center [506, 352] width 303 height 398
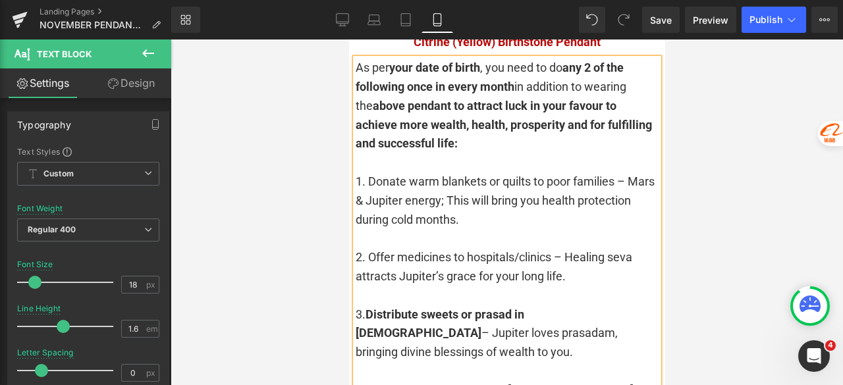
scroll to position [3112, 0]
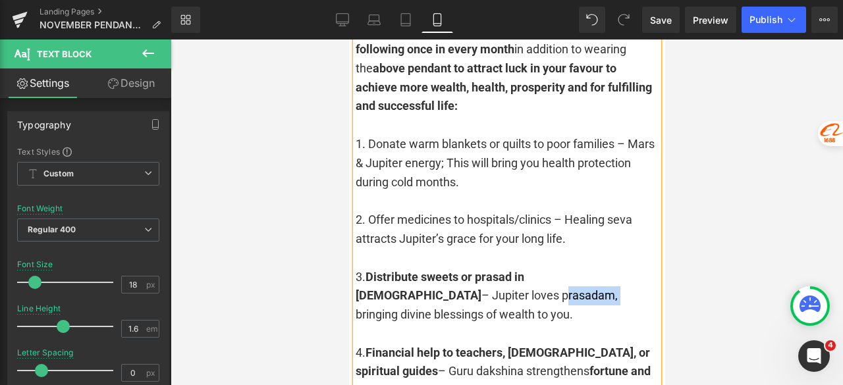
drag, startPoint x: 441, startPoint y: 246, endPoint x: 387, endPoint y: 244, distance: 54.0
click at [387, 268] on div "3. Distribute sweets or prasad in temples – Jupiter loves prasadam, bringing di…" at bounding box center [506, 296] width 303 height 57
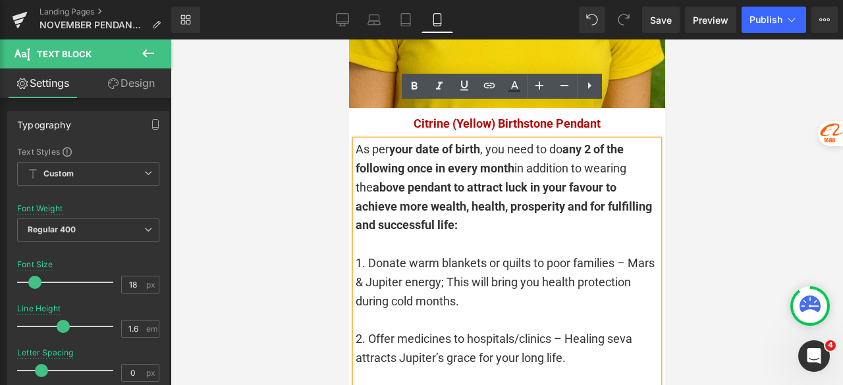
scroll to position [2980, 0]
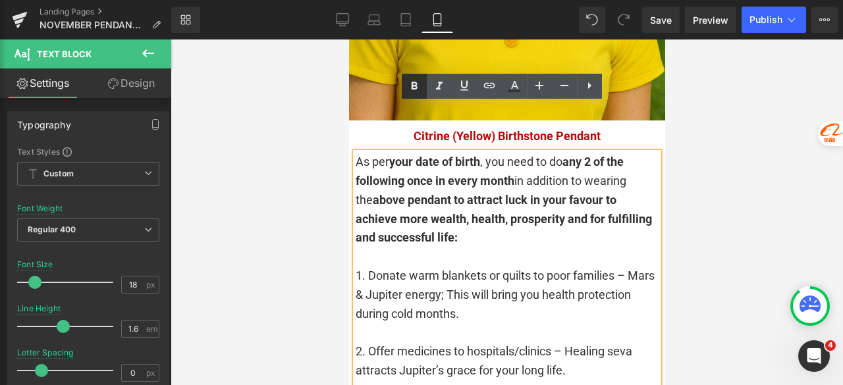
click at [406, 86] on icon at bounding box center [414, 86] width 16 height 16
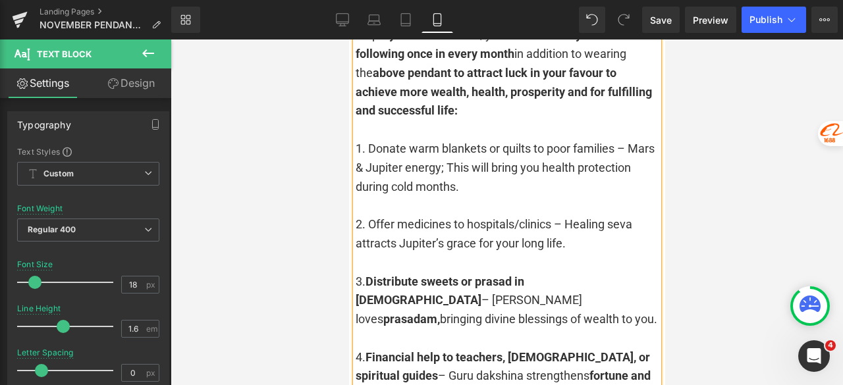
scroll to position [3112, 0]
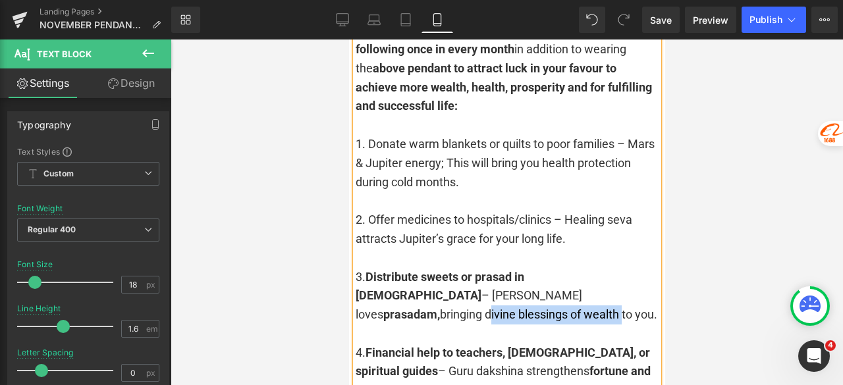
drag, startPoint x: 489, startPoint y: 244, endPoint x: 626, endPoint y: 244, distance: 137.0
click at [626, 268] on div "3. Distribute sweets or prasad in temples – Jupiter loves prasadam, bringing di…" at bounding box center [506, 296] width 303 height 57
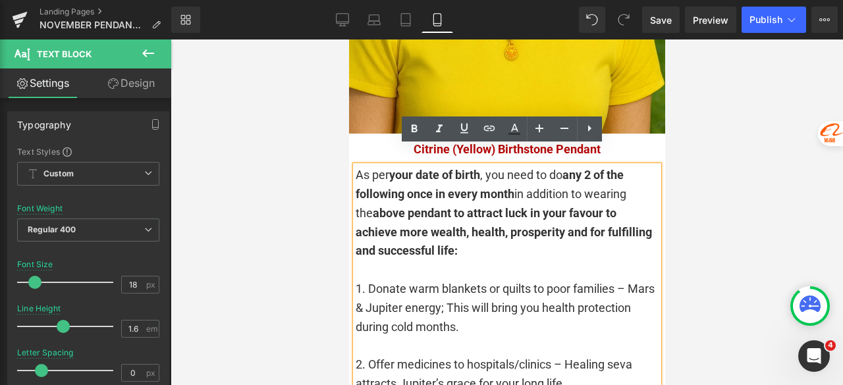
scroll to position [2915, 0]
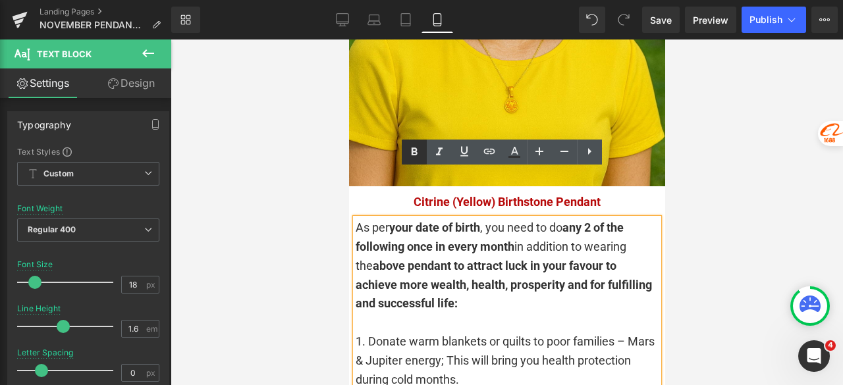
click at [408, 153] on icon at bounding box center [414, 152] width 16 height 16
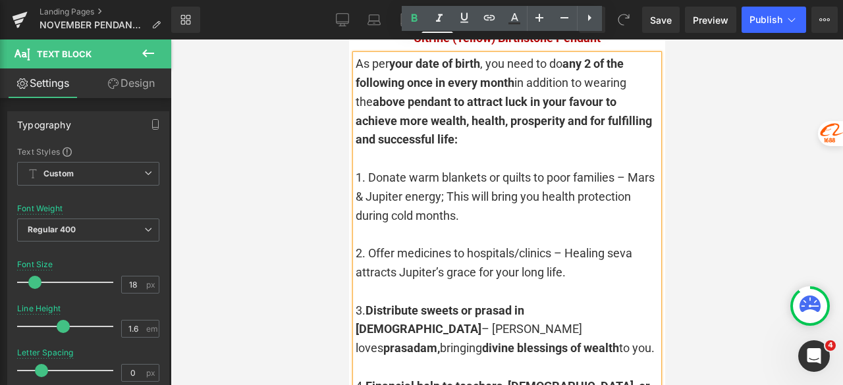
scroll to position [3112, 0]
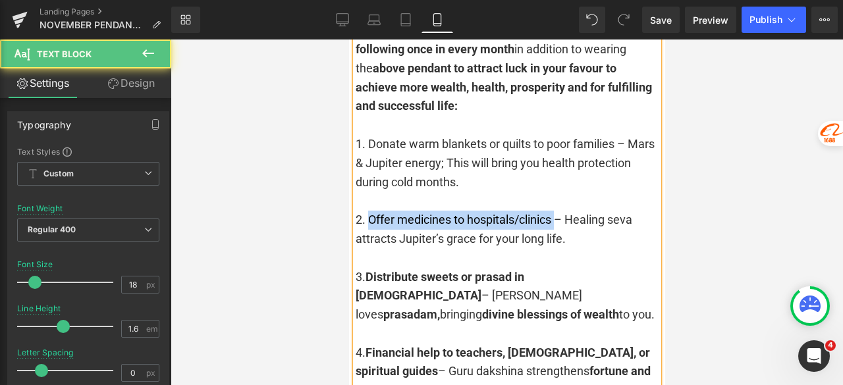
drag, startPoint x: 540, startPoint y: 172, endPoint x: 370, endPoint y: 172, distance: 169.9
click at [370, 211] on div "2. Offer medicines to hospitals/clinics – Healing seva attracts Jupiter’s grace…" at bounding box center [506, 230] width 303 height 38
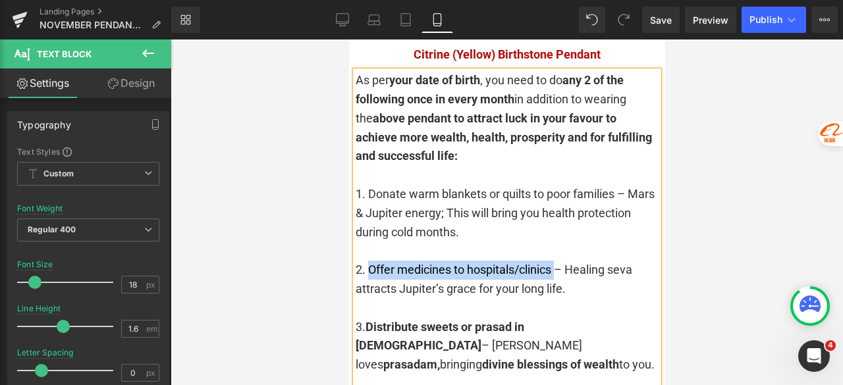
scroll to position [2980, 0]
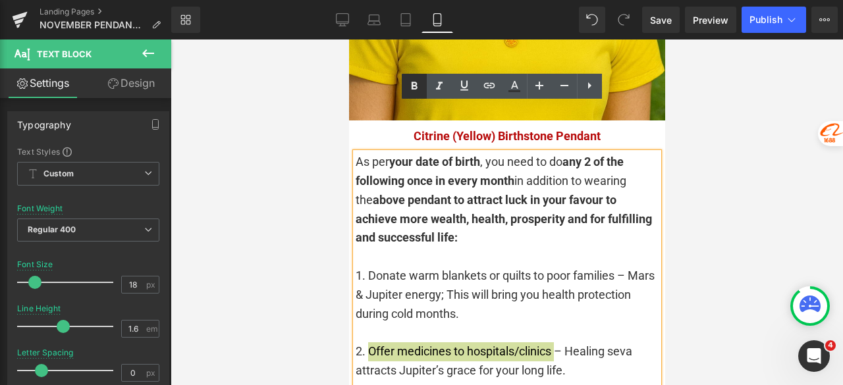
click at [415, 88] on icon at bounding box center [414, 86] width 16 height 16
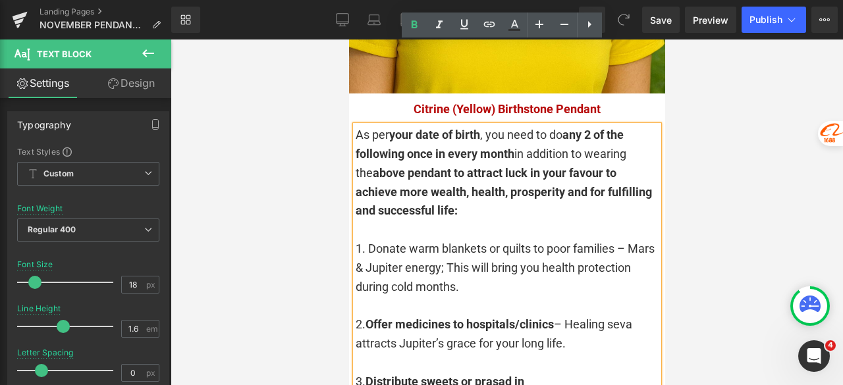
scroll to position [3046, 0]
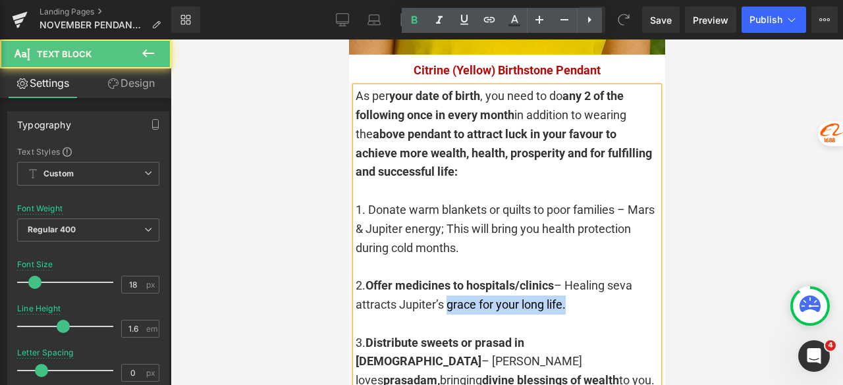
drag, startPoint x: 448, startPoint y: 256, endPoint x: 584, endPoint y: 251, distance: 135.8
click at [584, 277] on div "2. Offer medicines to hospitals/clinics – Healing seva attracts Jupiter’s grace…" at bounding box center [506, 296] width 303 height 38
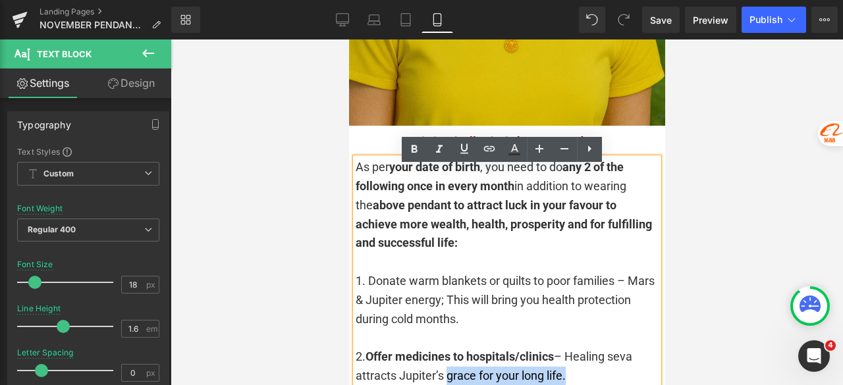
scroll to position [2915, 0]
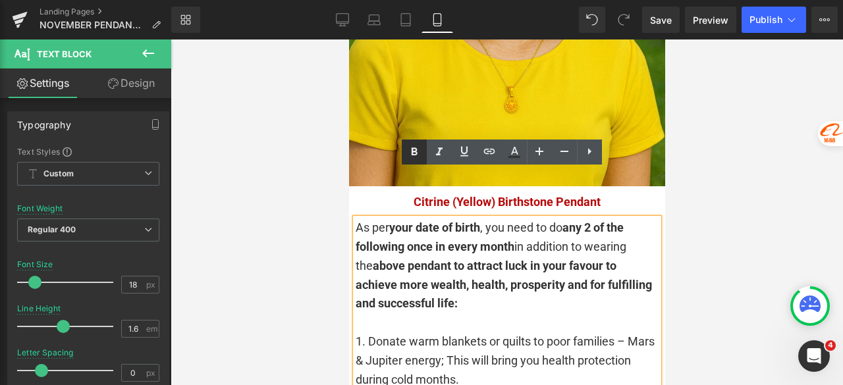
click at [415, 151] on icon at bounding box center [415, 152] width 6 height 8
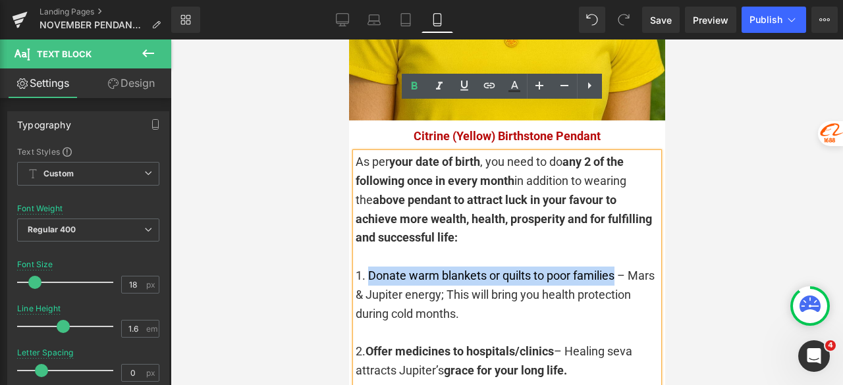
drag, startPoint x: 617, startPoint y: 229, endPoint x: 368, endPoint y: 227, distance: 249.0
click at [368, 267] on div "1. Donate warm blankets or quilts to poor families – Mars & Jupiter energy; Thi…" at bounding box center [506, 295] width 303 height 57
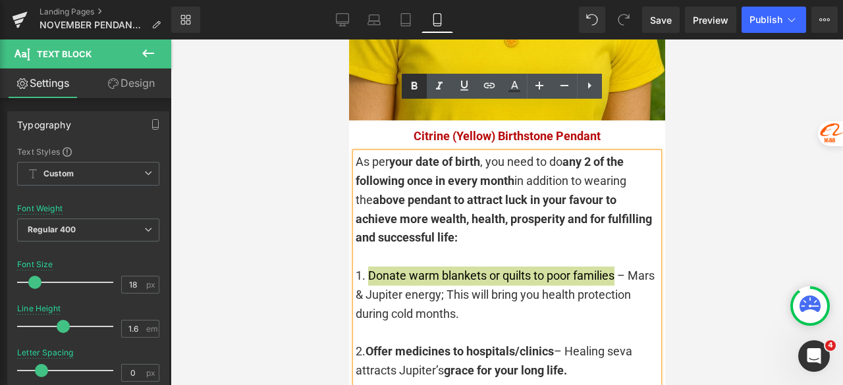
click at [415, 88] on icon at bounding box center [415, 86] width 6 height 8
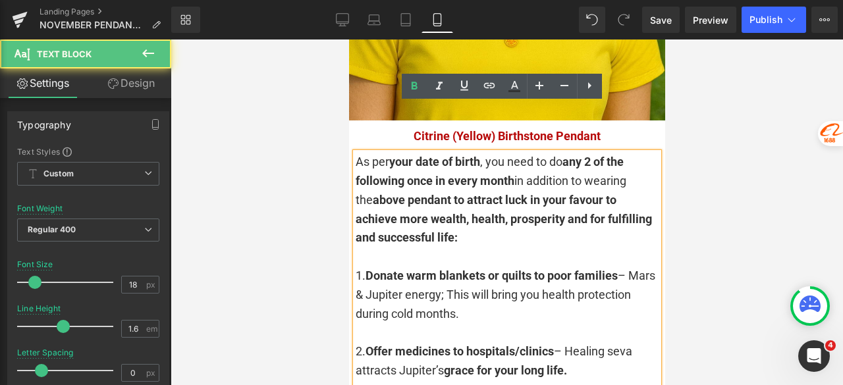
drag, startPoint x: 570, startPoint y: 243, endPoint x: 561, endPoint y: 267, distance: 26.1
click at [561, 267] on div "1. Donate warm blankets or quilts to poor families – Mars & Jupiter energy; Thi…" at bounding box center [506, 295] width 303 height 57
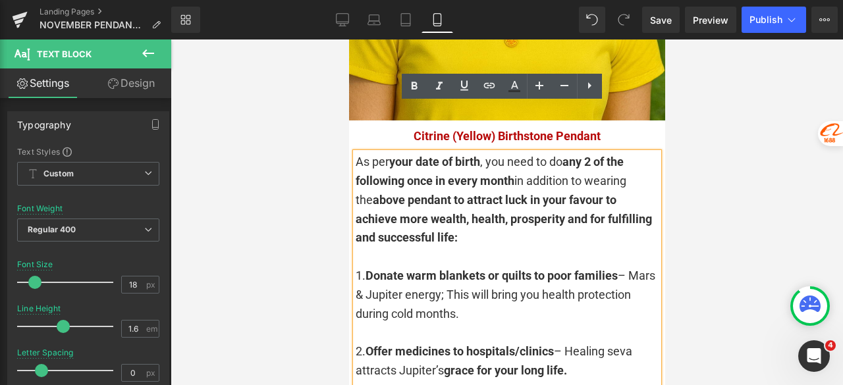
click at [512, 267] on div "1. Donate warm blankets or quilts to poor families – Mars & Jupiter energy; Thi…" at bounding box center [506, 295] width 303 height 57
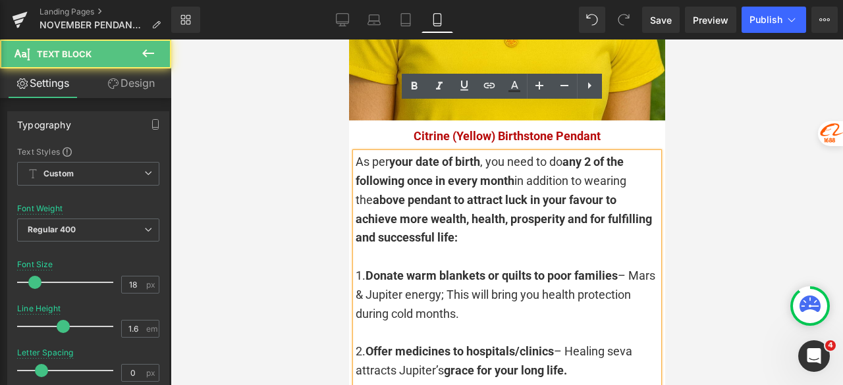
click at [570, 267] on div "1. Donate warm blankets or quilts to poor families – Mars & Jupiter energy; Thi…" at bounding box center [506, 295] width 303 height 57
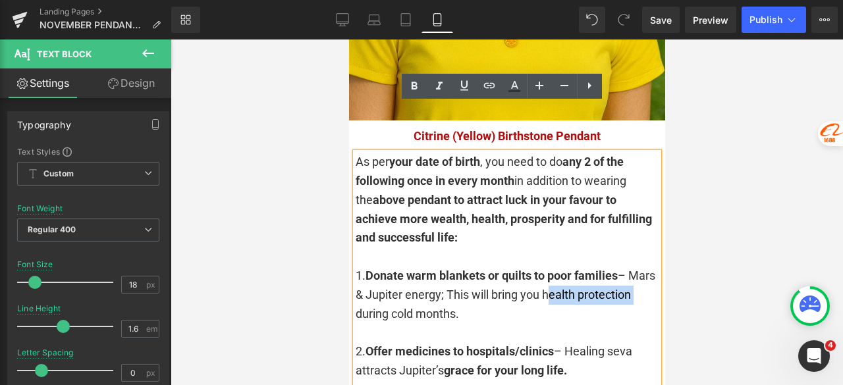
drag, startPoint x: 579, startPoint y: 250, endPoint x: 408, endPoint y: 269, distance: 172.3
click at [408, 269] on div "1. Donate warm blankets or quilts to poor families – Mars & Jupiter energy; Thi…" at bounding box center [506, 295] width 303 height 57
drag, startPoint x: 420, startPoint y: 83, endPoint x: 420, endPoint y: 97, distance: 14.5
click at [420, 82] on icon at bounding box center [414, 86] width 16 height 16
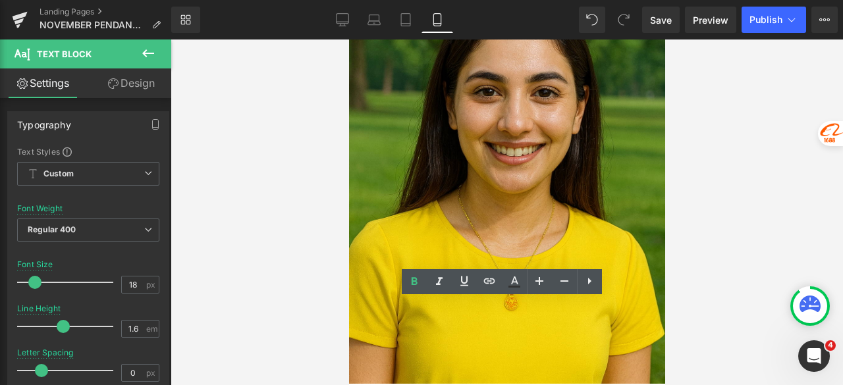
scroll to position [2651, 0]
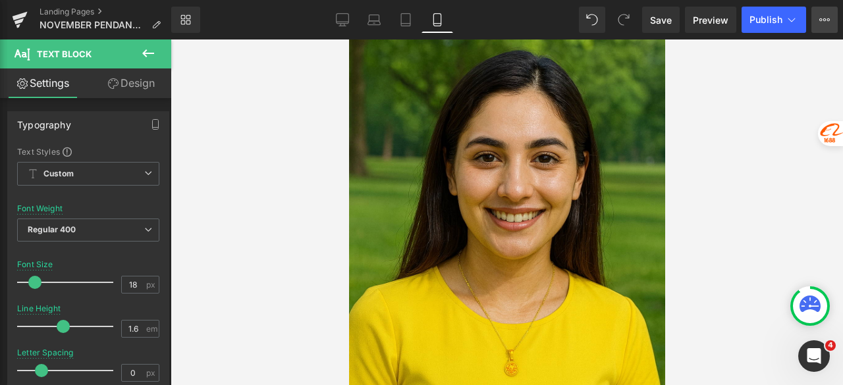
click at [827, 18] on icon at bounding box center [824, 19] width 11 height 11
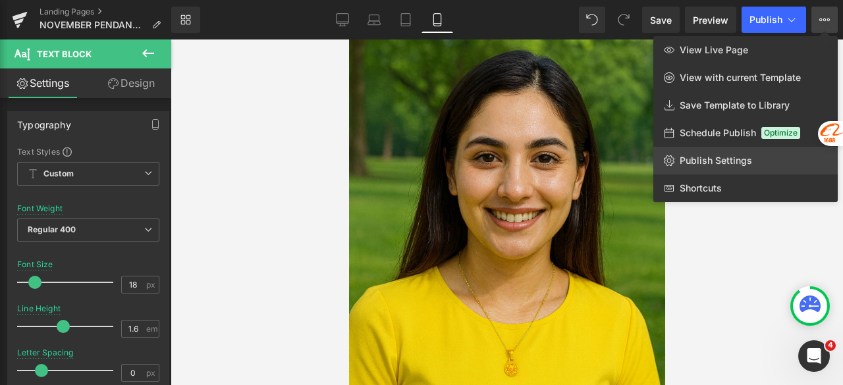
click at [735, 168] on link "Publish Settings" at bounding box center [745, 161] width 184 height 28
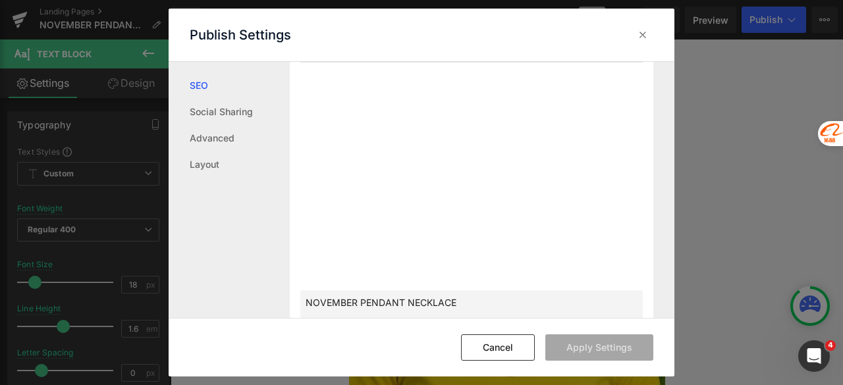
scroll to position [462, 0]
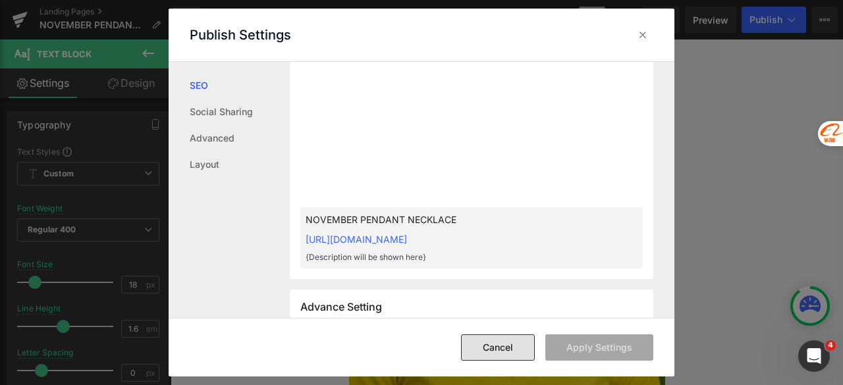
click at [520, 341] on button "Cancel" at bounding box center [498, 348] width 74 height 26
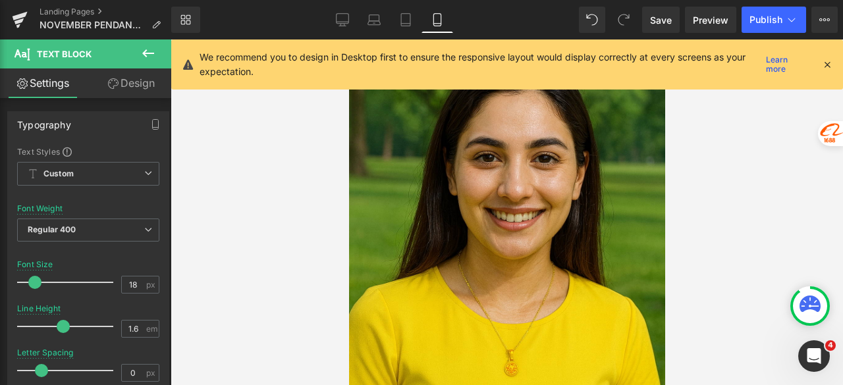
click at [769, 5] on div "Library Mobile Desktop Laptop Tablet Mobile Save Preview Publish Scheduled View…" at bounding box center [507, 20] width 672 height 40
click at [764, 16] on span "Publish" at bounding box center [766, 19] width 33 height 11
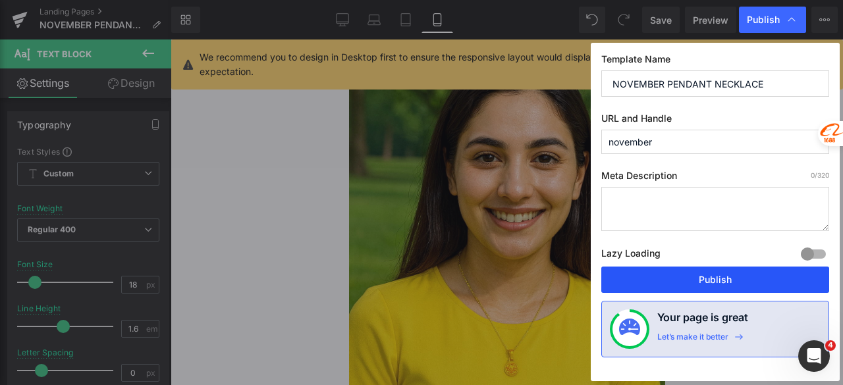
click at [759, 284] on button "Publish" at bounding box center [715, 280] width 228 height 26
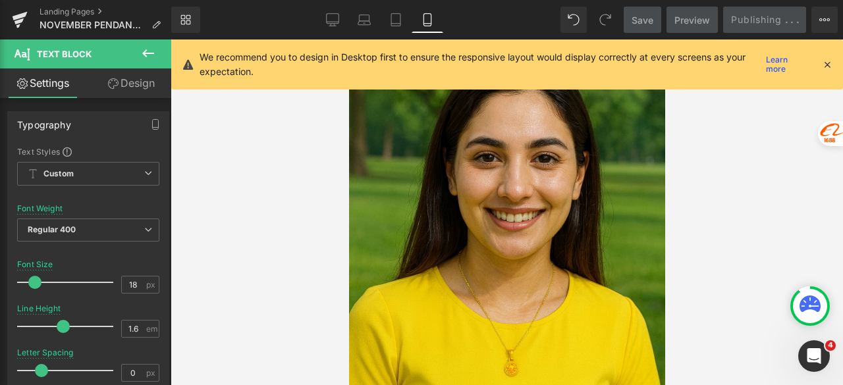
click at [827, 63] on icon at bounding box center [827, 65] width 12 height 12
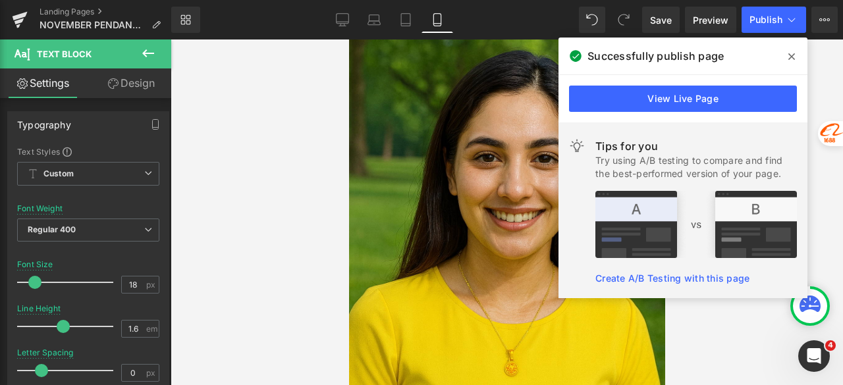
click at [793, 55] on icon at bounding box center [791, 56] width 7 height 7
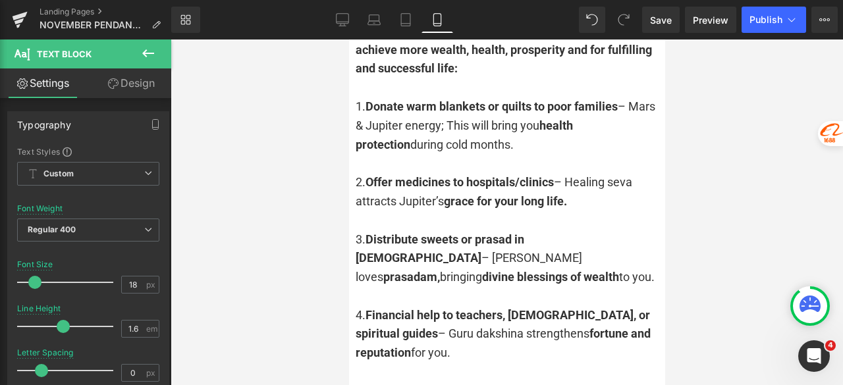
scroll to position [3096, 0]
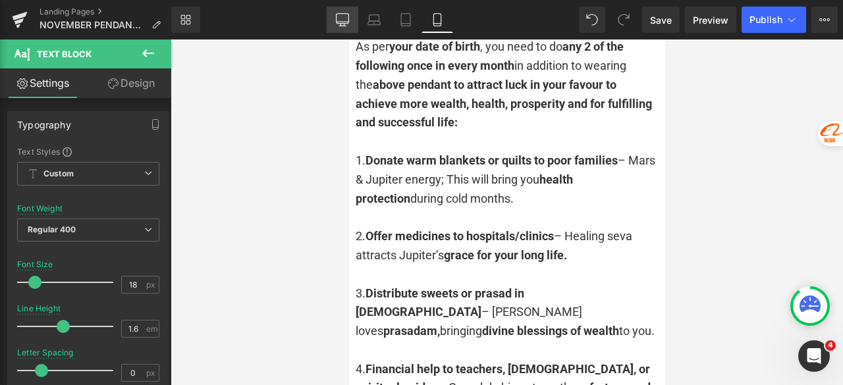
click at [347, 22] on icon at bounding box center [342, 19] width 13 height 13
type input "15"
type input "100"
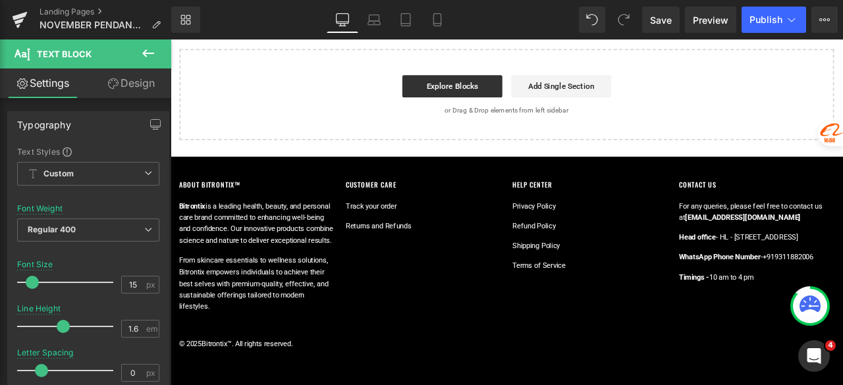
scroll to position [0, 0]
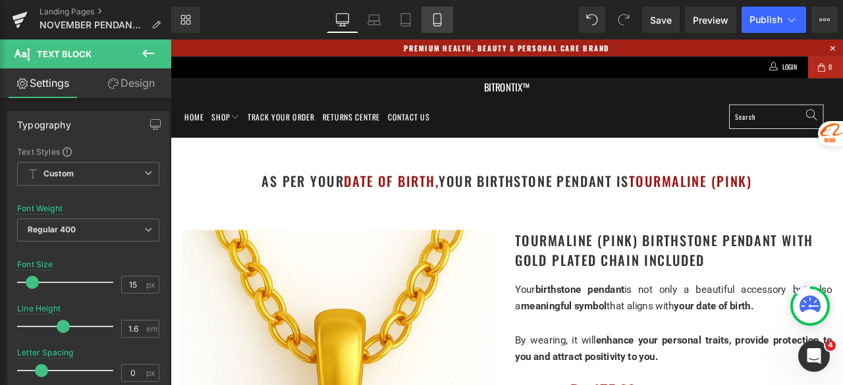
click at [432, 20] on icon at bounding box center [437, 19] width 13 height 13
type input "18"
type input "100"
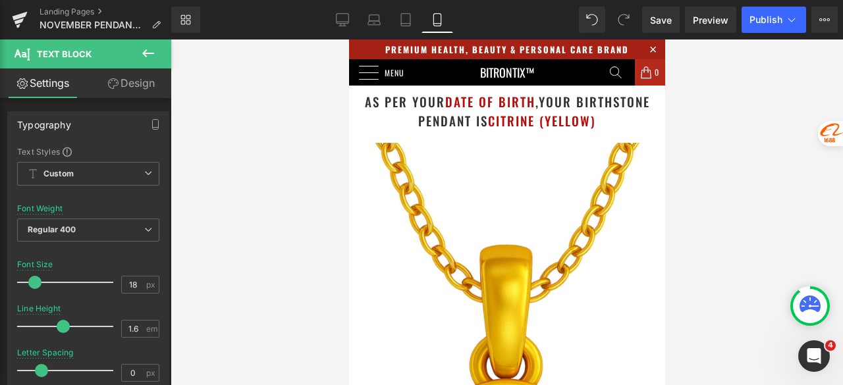
drag, startPoint x: 661, startPoint y: 305, endPoint x: 1006, endPoint y: 63, distance: 421.4
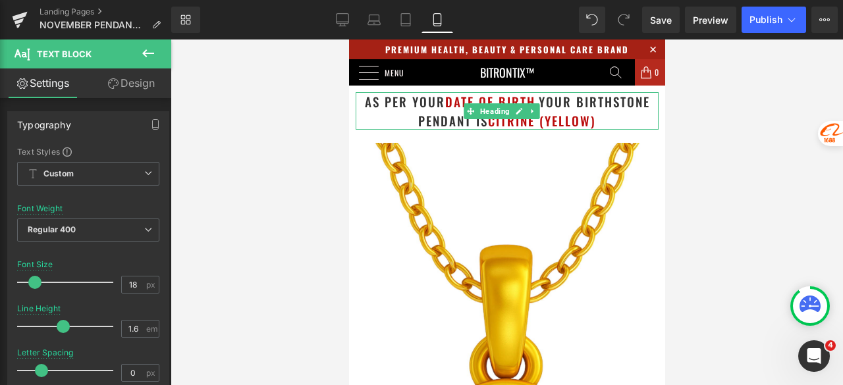
click at [599, 115] on h1 "as per your date of birth , your birthstone pendant is Citrine (Yellow)" at bounding box center [506, 111] width 303 height 38
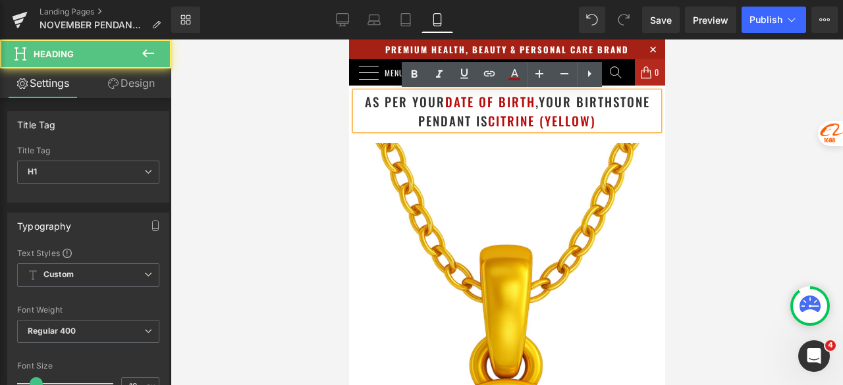
click at [603, 123] on h1 "as per your date of birth , your birthstone pendant is Citrine (Yellow)" at bounding box center [506, 111] width 303 height 38
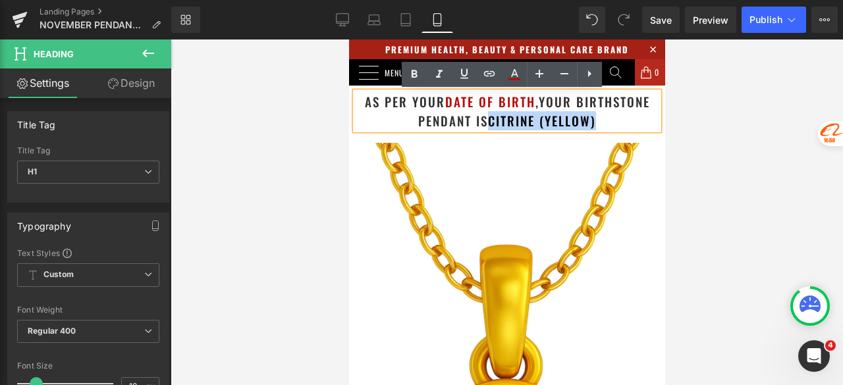
drag, startPoint x: 603, startPoint y: 123, endPoint x: 486, endPoint y: 126, distance: 116.6
click at [486, 126] on h1 "as per your date of birth , your birthstone pendant is Citrine (Yellow)" at bounding box center [506, 111] width 303 height 38
copy font "Citrine (Yellow)"
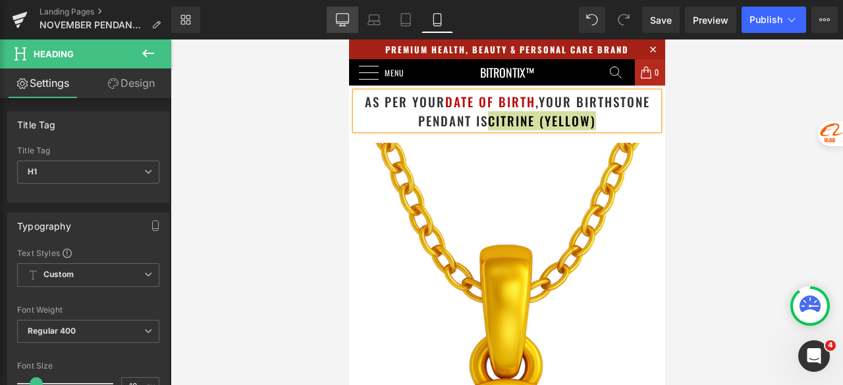
click at [333, 11] on link "Desktop" at bounding box center [343, 20] width 32 height 26
type input "24"
type input "100"
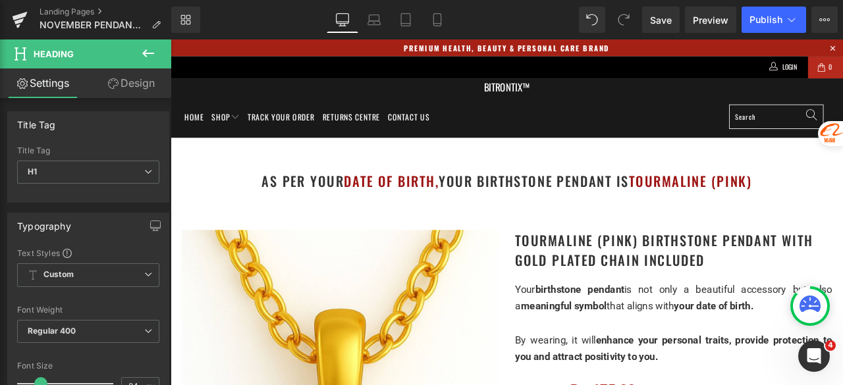
click at [842, 205] on h1 "as per your date of birth, your birthstone pendant is Tourmaline (Pink)" at bounding box center [569, 208] width 797 height 24
click at [842, 207] on h1 "as per your date of birth, your birthstone pendant is Tourmaline (Pink)" at bounding box center [569, 208] width 797 height 24
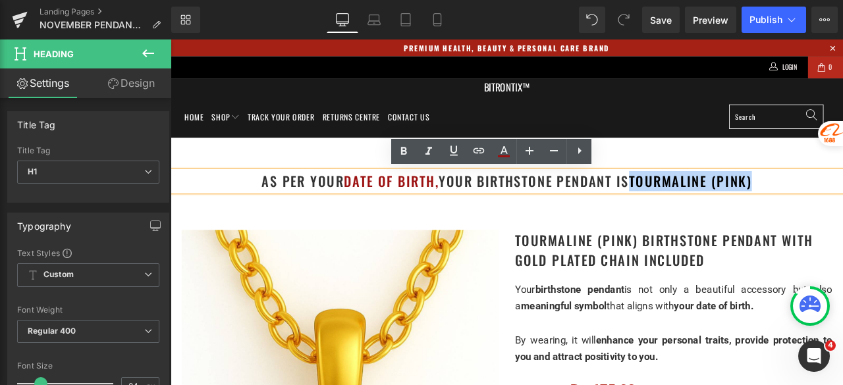
drag, startPoint x: 858, startPoint y: 209, endPoint x: 719, endPoint y: 211, distance: 139.0
click at [719, 211] on h1 "as per your date of birth, your birthstone pendant is Tourmaline (Pink)" at bounding box center [569, 208] width 797 height 24
paste div
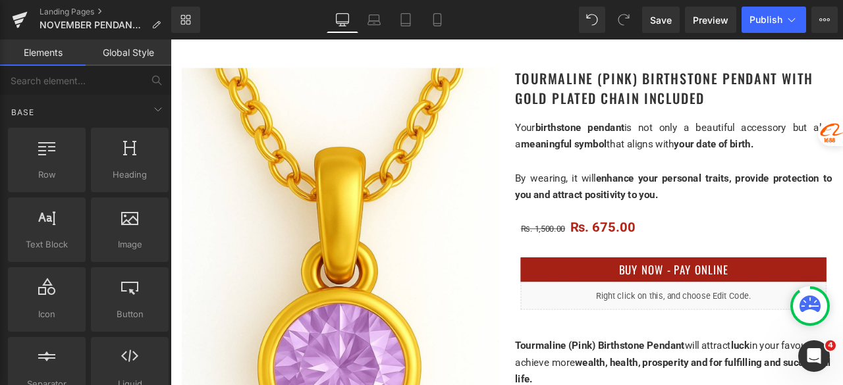
scroll to position [198, 0]
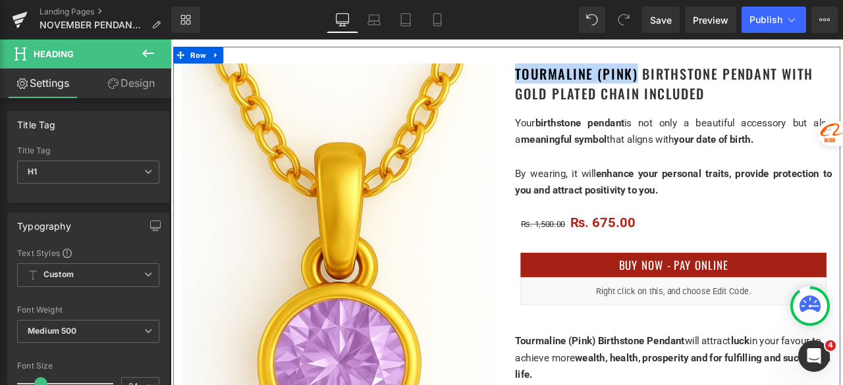
drag, startPoint x: 717, startPoint y: 82, endPoint x: 574, endPoint y: 78, distance: 142.3
click at [579, 78] on div "Tourmaline (Pink) Birthstone Pendant with gold plated chain included Heading" at bounding box center [766, 91] width 375 height 47
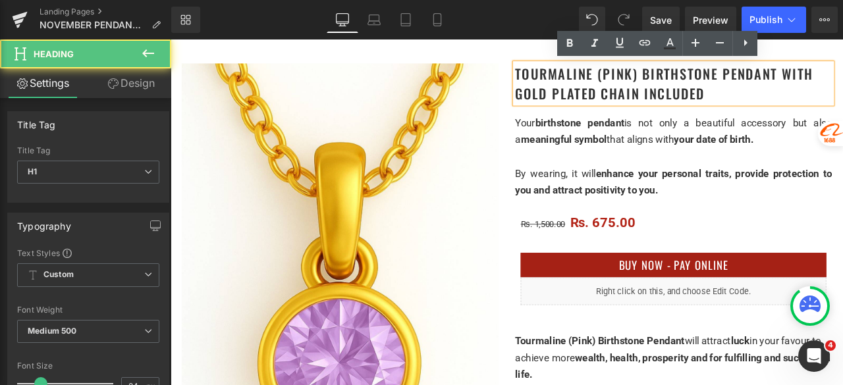
click at [715, 82] on h1 "Tourmaline (Pink) Birthstone Pendant with gold plated chain included" at bounding box center [766, 91] width 375 height 47
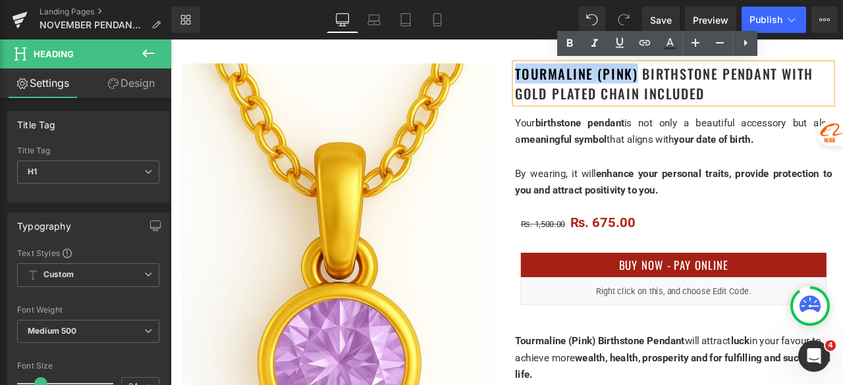
drag, startPoint x: 712, startPoint y: 80, endPoint x: 569, endPoint y: 78, distance: 142.9
click at [569, 78] on div "Tourmaline (Pink) Birthstone Pendant with gold plated chain included Heading Yo…" at bounding box center [766, 257] width 395 height 379
paste div
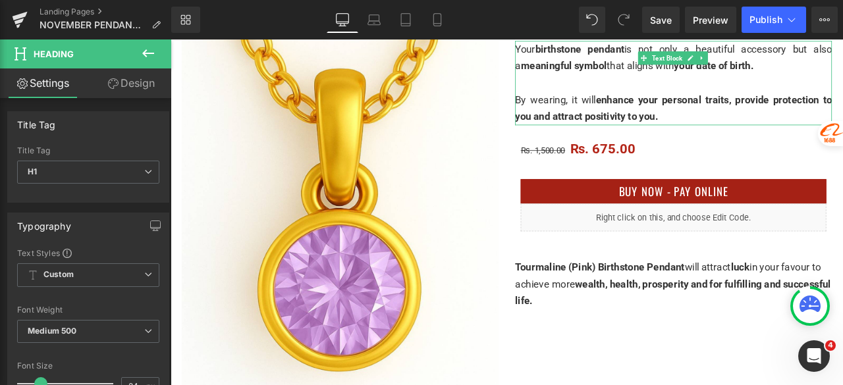
scroll to position [329, 0]
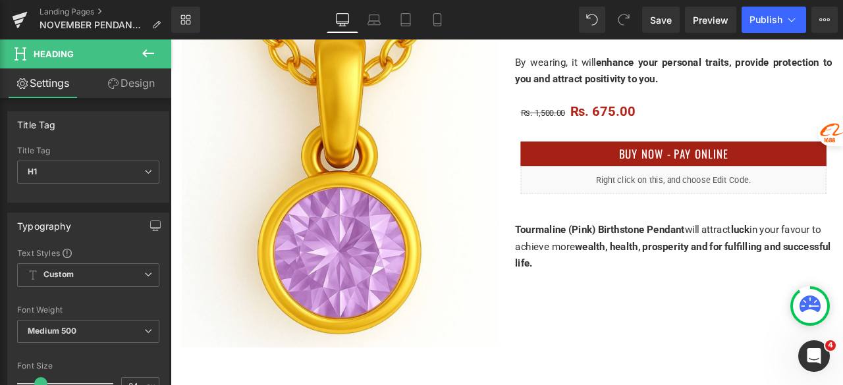
click at [689, 269] on span "Tourmaline (Pink) Birthstone Pendant" at bounding box center [679, 265] width 201 height 14
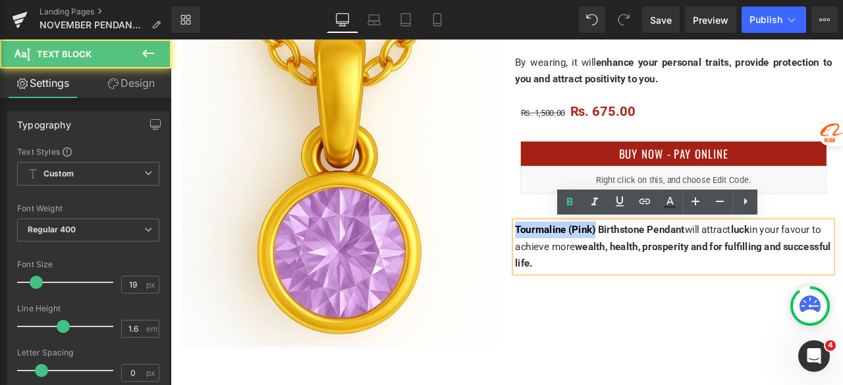
drag, startPoint x: 670, startPoint y: 263, endPoint x: 566, endPoint y: 261, distance: 104.1
click at [569, 261] on div "Citrine (Yellow) Birthstone Pendant with gold plated chain included Heading You…" at bounding box center [766, 125] width 395 height 379
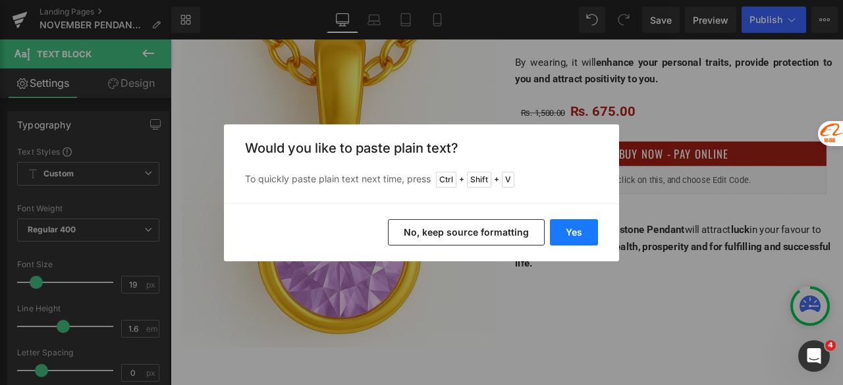
click at [570, 234] on button "Yes" at bounding box center [574, 232] width 48 height 26
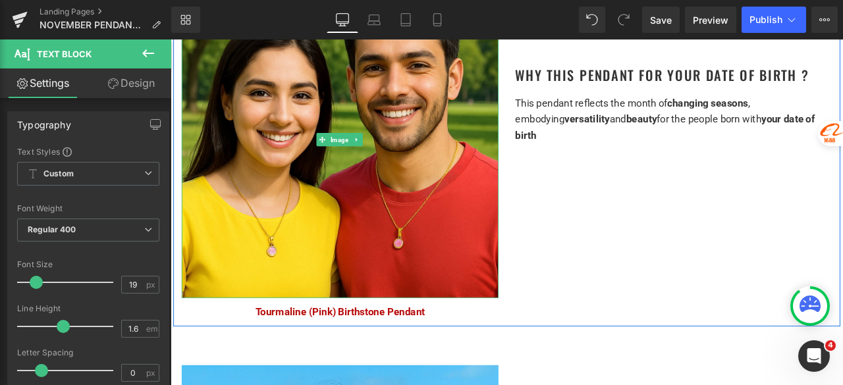
scroll to position [856, 0]
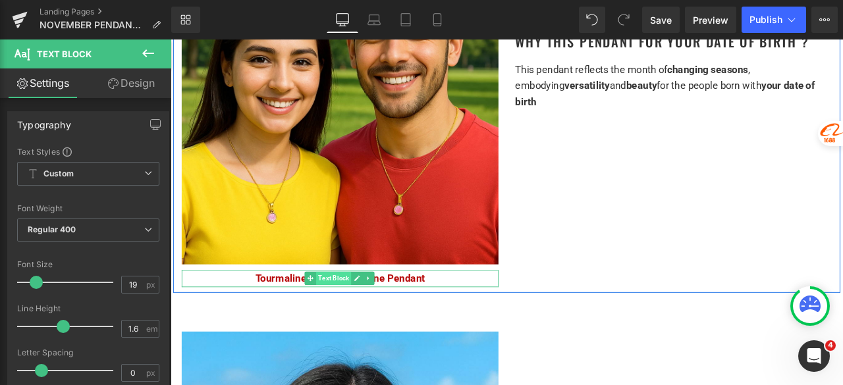
click at [362, 315] on span "Text Block" at bounding box center [363, 323] width 41 height 16
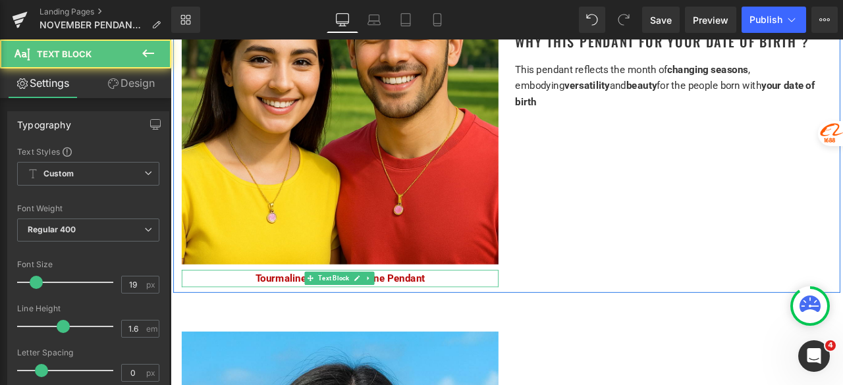
click at [385, 318] on link at bounding box center [392, 323] width 14 height 16
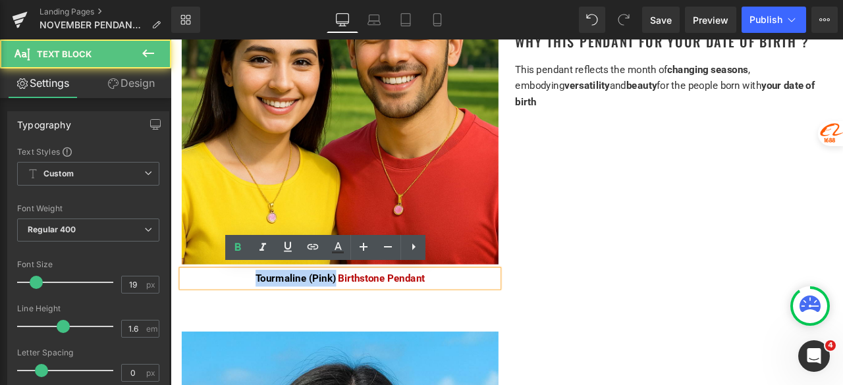
drag, startPoint x: 361, startPoint y: 321, endPoint x: 256, endPoint y: 317, distance: 104.8
click at [256, 317] on p "Tourmaline (Pink) Birthstone Pendant" at bounding box center [371, 323] width 375 height 20
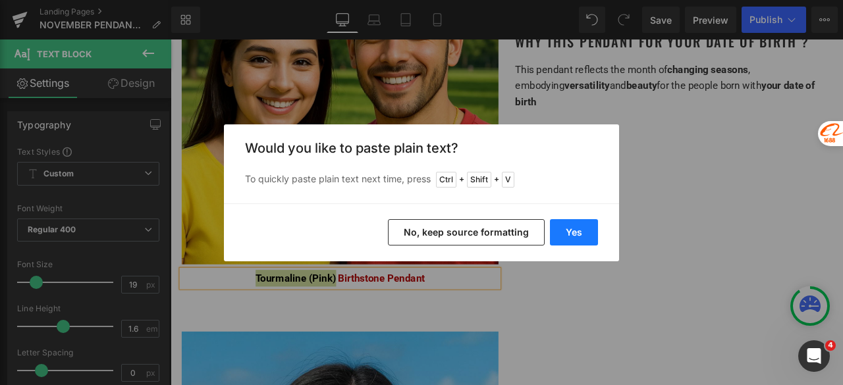
click at [576, 238] on button "Yes" at bounding box center [574, 232] width 48 height 26
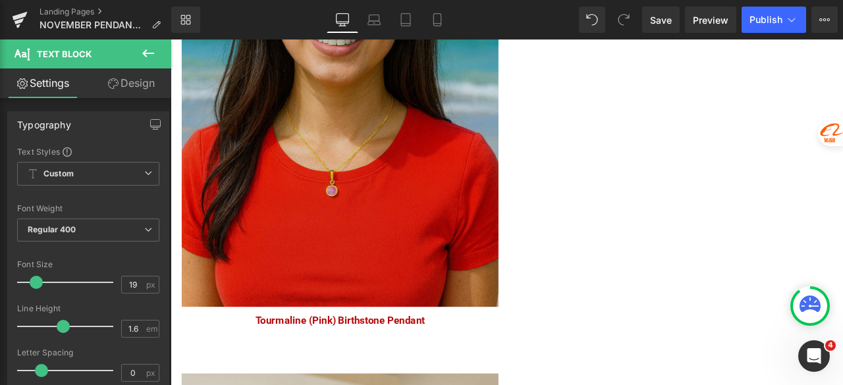
scroll to position [1449, 0]
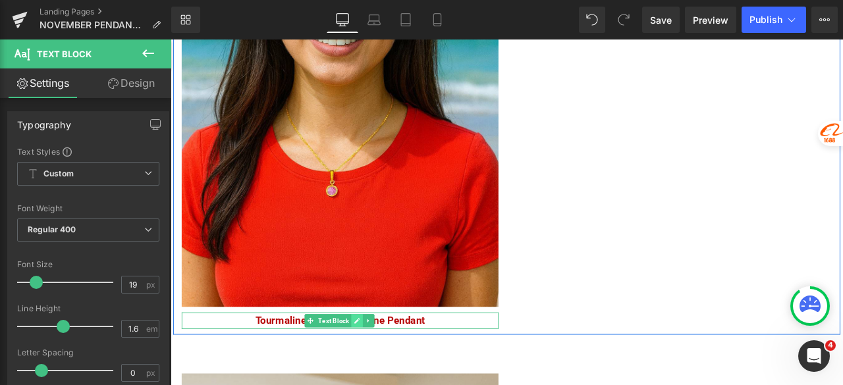
click at [388, 370] on icon at bounding box center [391, 373] width 7 height 7
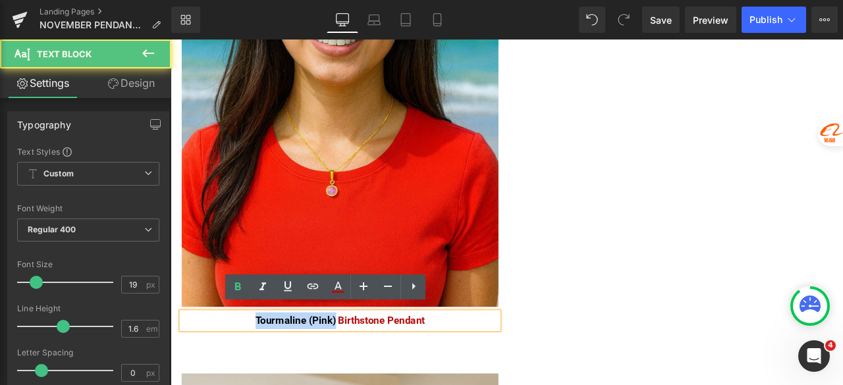
drag, startPoint x: 361, startPoint y: 368, endPoint x: 253, endPoint y: 362, distance: 108.2
click at [253, 363] on p "Tourmaline (Pink) Birthstone Pendant" at bounding box center [371, 373] width 375 height 20
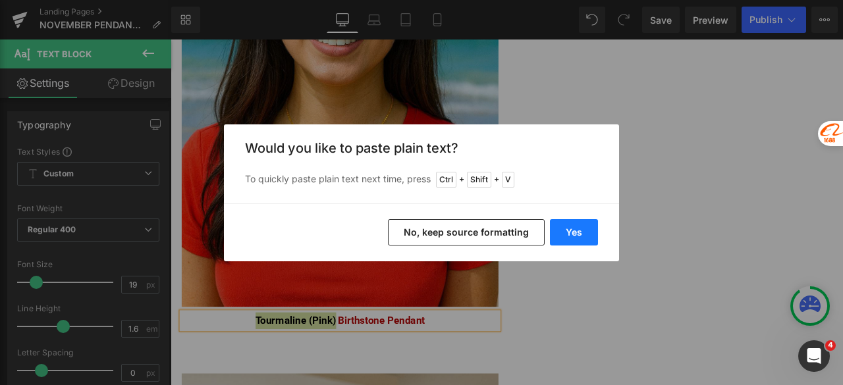
click at [582, 227] on button "Yes" at bounding box center [574, 232] width 48 height 26
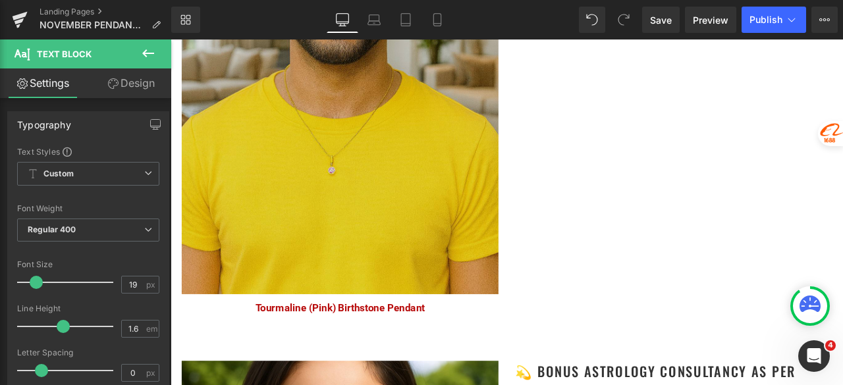
scroll to position [2108, 0]
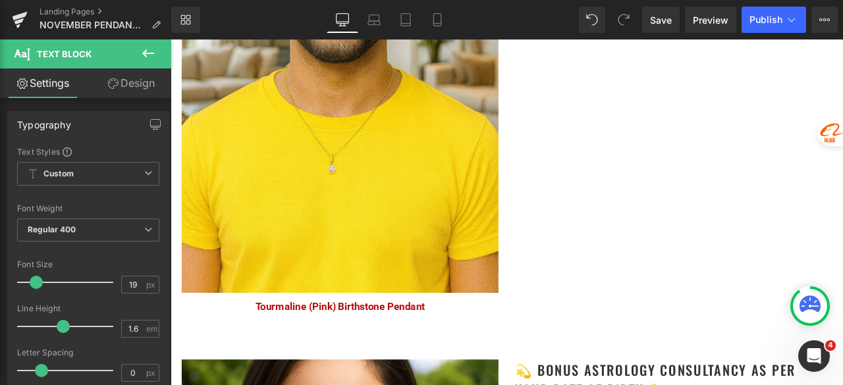
click at [358, 348] on span "Text Block" at bounding box center [364, 356] width 41 height 16
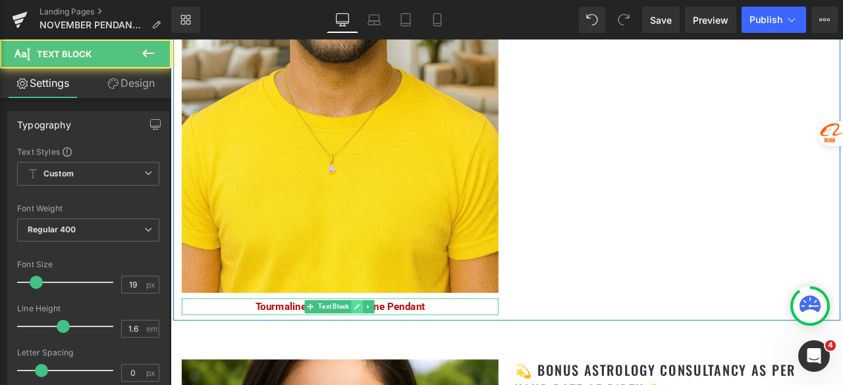
click at [385, 348] on link at bounding box center [392, 356] width 14 height 16
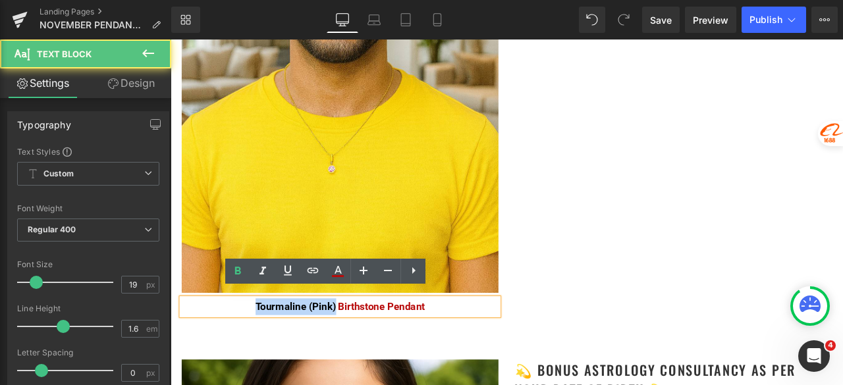
drag, startPoint x: 362, startPoint y: 343, endPoint x: 244, endPoint y: 341, distance: 118.6
click at [244, 346] on p "Tourmaline (Pink) Birthstone Pendant" at bounding box center [371, 356] width 375 height 20
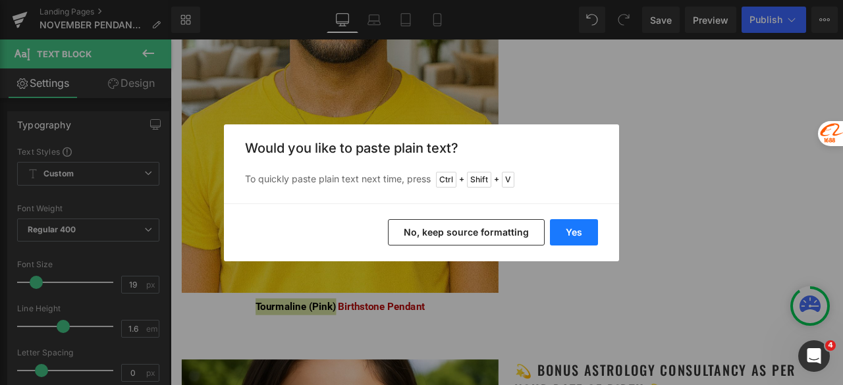
click at [573, 227] on button "Yes" at bounding box center [574, 232] width 48 height 26
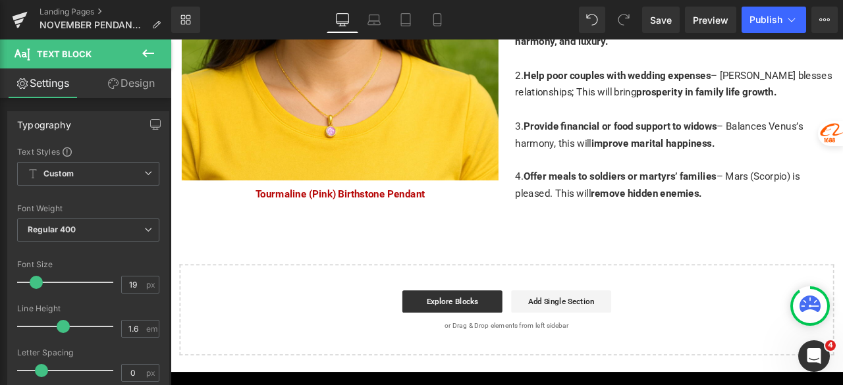
scroll to position [2701, 0]
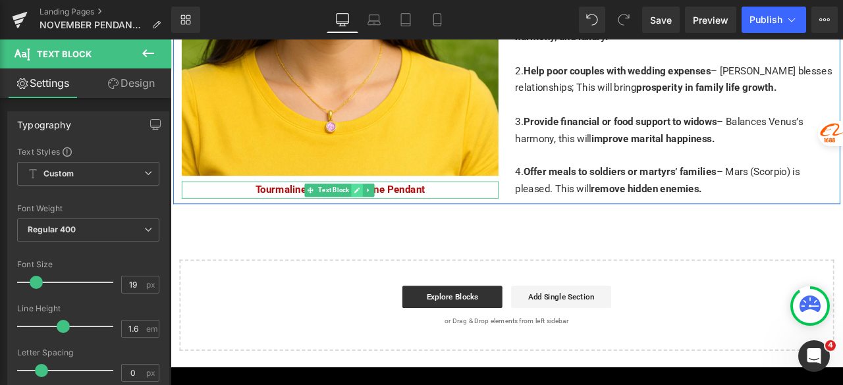
click at [390, 215] on icon at bounding box center [391, 219] width 7 height 8
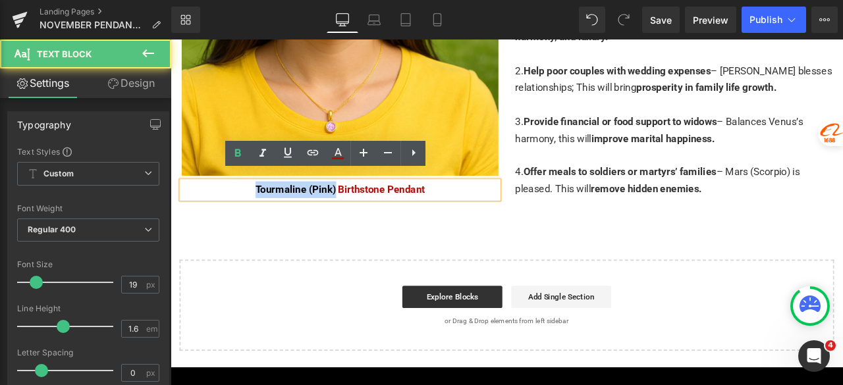
drag, startPoint x: 362, startPoint y: 212, endPoint x: 261, endPoint y: 206, distance: 101.0
click at [261, 208] on p "Tourmaline (Pink) Birthstone Pendant" at bounding box center [371, 218] width 375 height 20
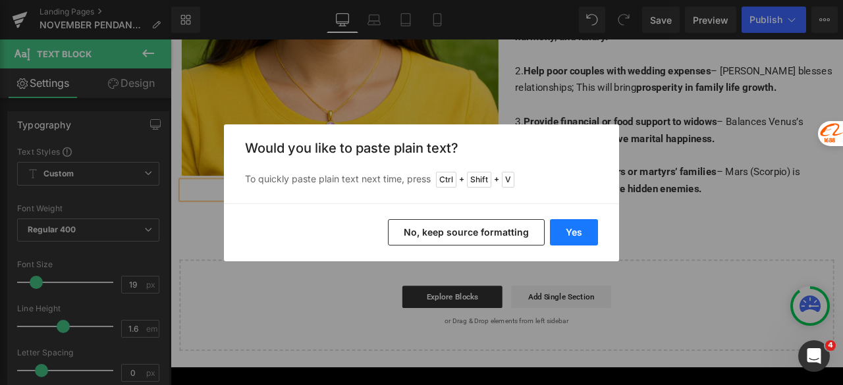
click at [577, 227] on button "Yes" at bounding box center [574, 232] width 48 height 26
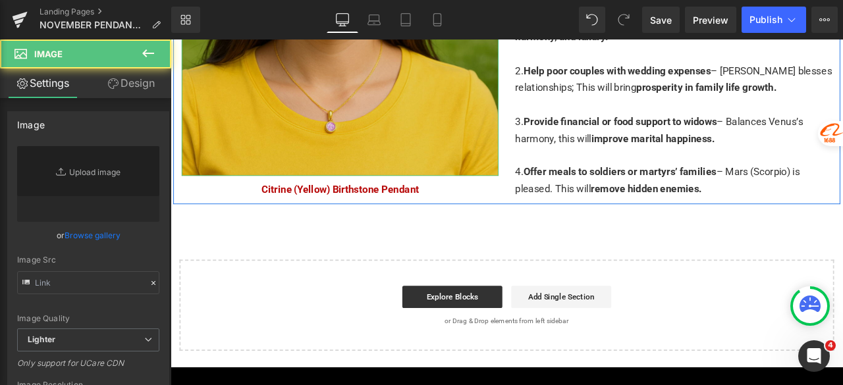
type input "[URL][DOMAIN_NAME]"
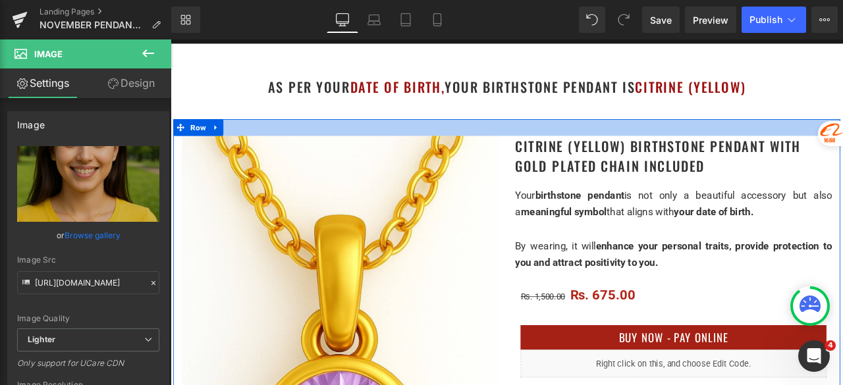
scroll to position [128, 0]
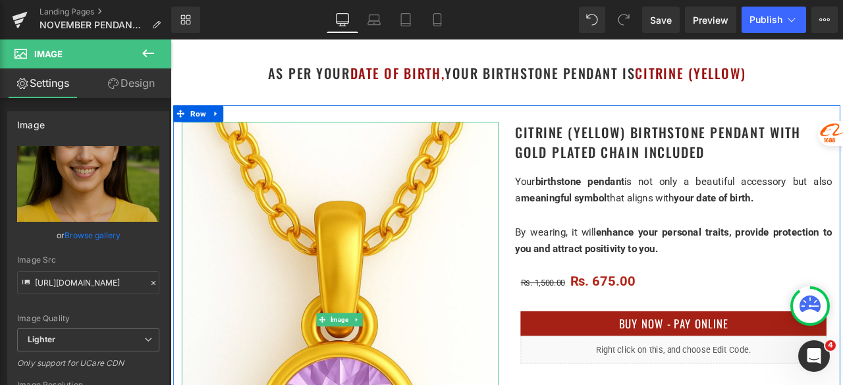
click at [369, 184] on img at bounding box center [371, 373] width 375 height 470
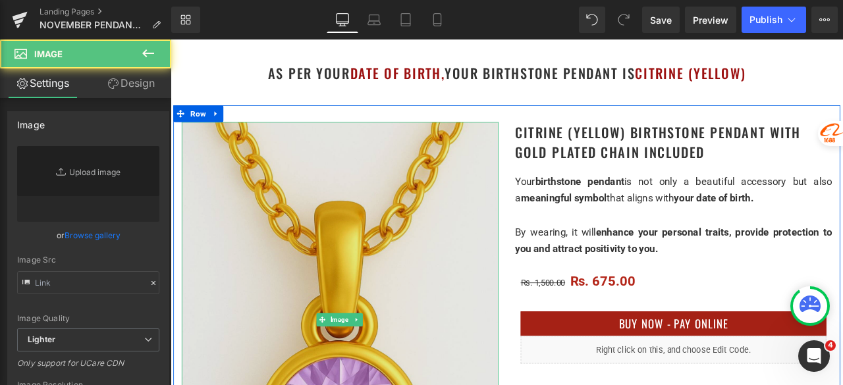
type input "[URL][DOMAIN_NAME]"
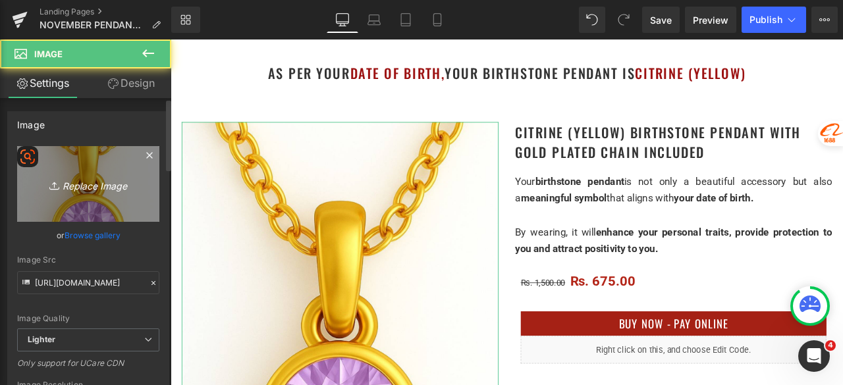
click at [107, 186] on icon "Replace Image" at bounding box center [88, 184] width 105 height 16
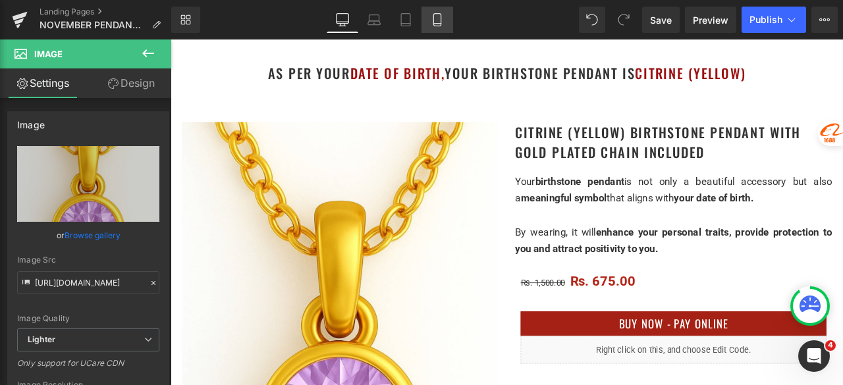
click at [437, 14] on icon at bounding box center [437, 19] width 13 height 13
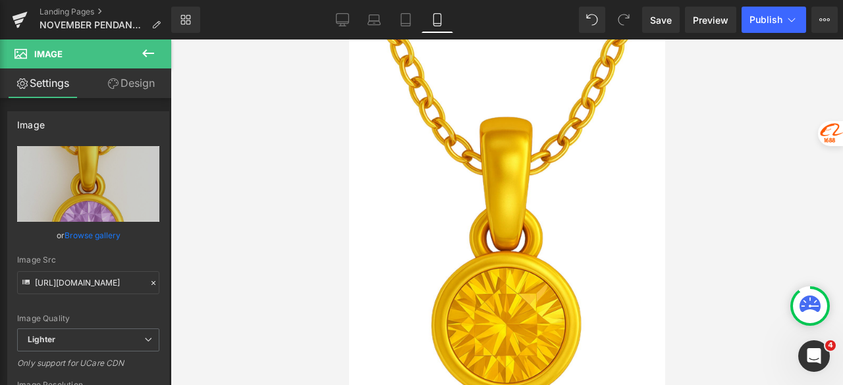
scroll to position [0, 0]
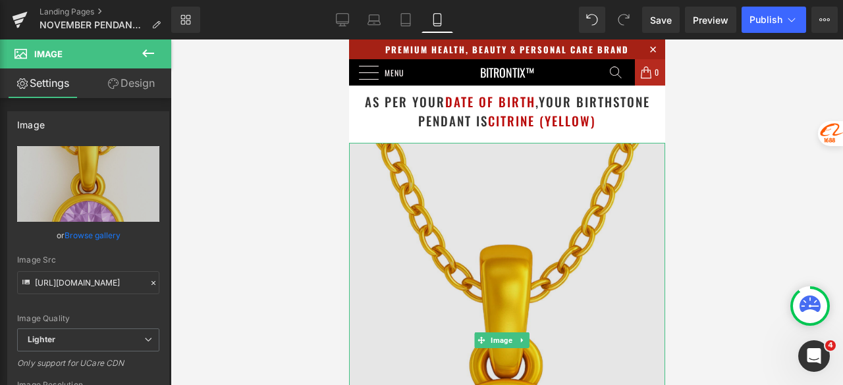
click at [522, 208] on img at bounding box center [506, 340] width 316 height 395
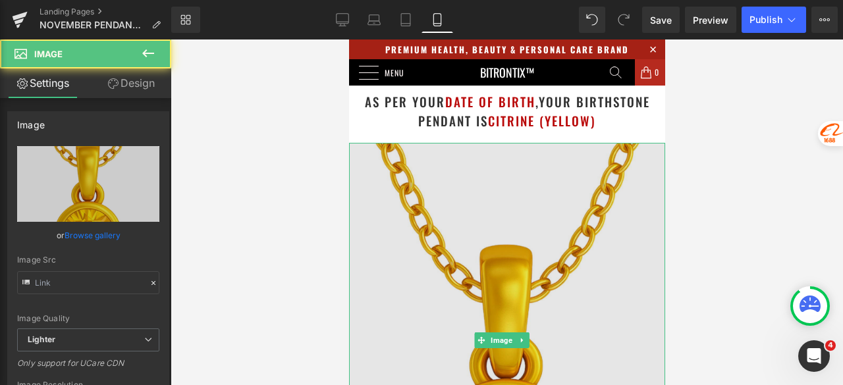
type input "[URL][DOMAIN_NAME]"
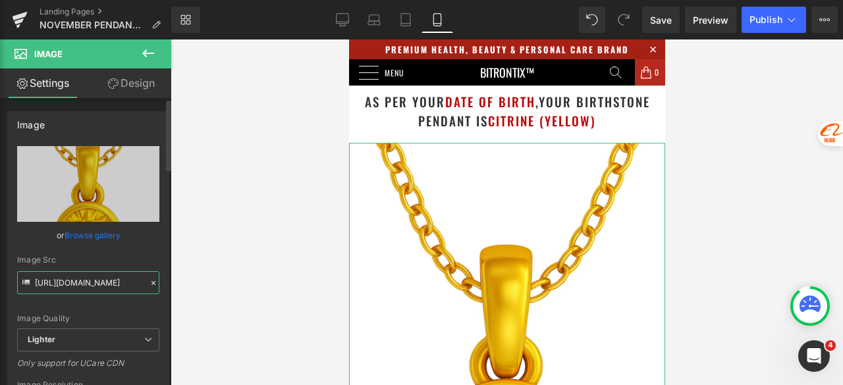
click at [86, 273] on input "[URL][DOMAIN_NAME]" at bounding box center [88, 282] width 142 height 23
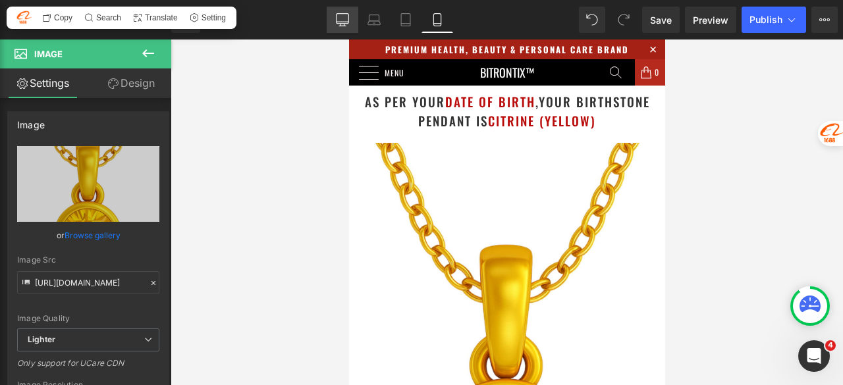
click at [348, 18] on icon at bounding box center [342, 19] width 13 height 10
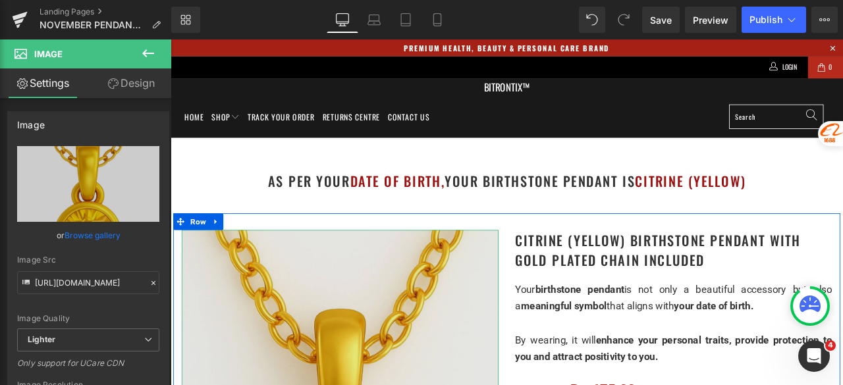
drag, startPoint x: 218, startPoint y: 342, endPoint x: 184, endPoint y: 311, distance: 46.2
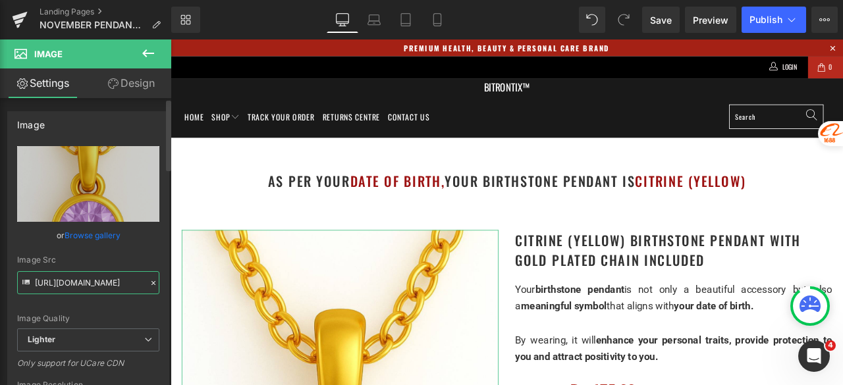
click at [76, 281] on input "[URL][DOMAIN_NAME]" at bounding box center [88, 282] width 142 height 23
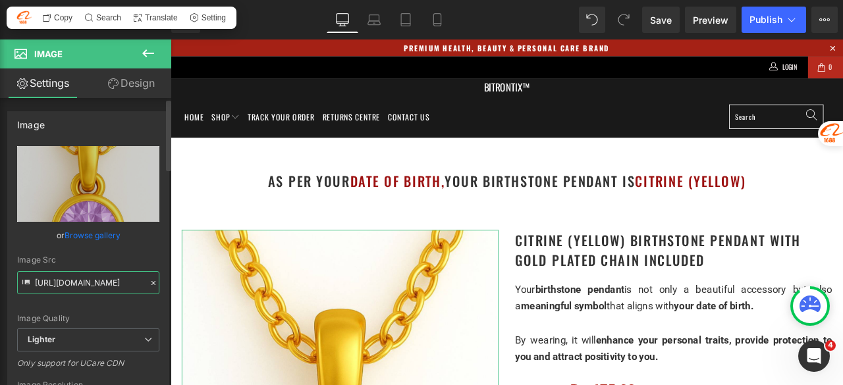
paste input "0cc16a52-3571-46ff-9c77-c6c21af6c313/-/format/auto/-/preview/3000x3000/-/qualit…"
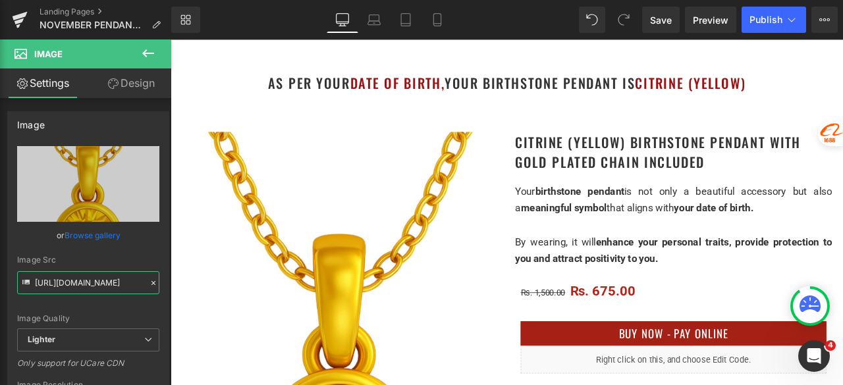
scroll to position [132, 0]
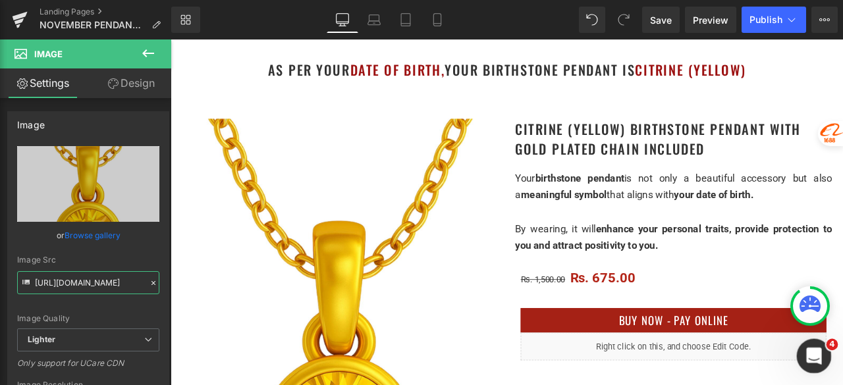
type input "[URL][DOMAIN_NAME]"
